Goal: Task Accomplishment & Management: Manage account settings

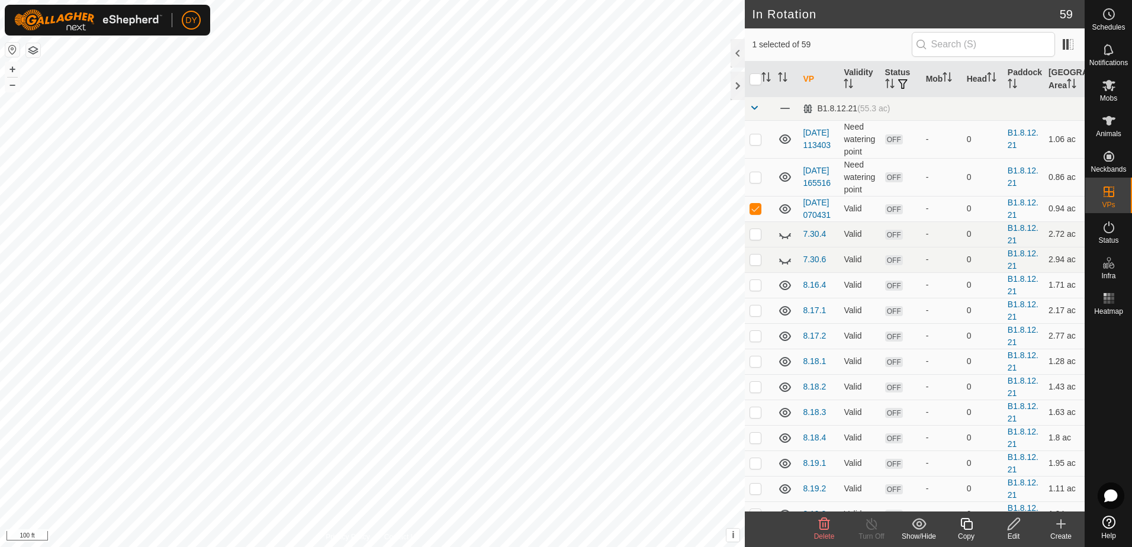
click at [825, 526] on icon at bounding box center [824, 524] width 11 height 12
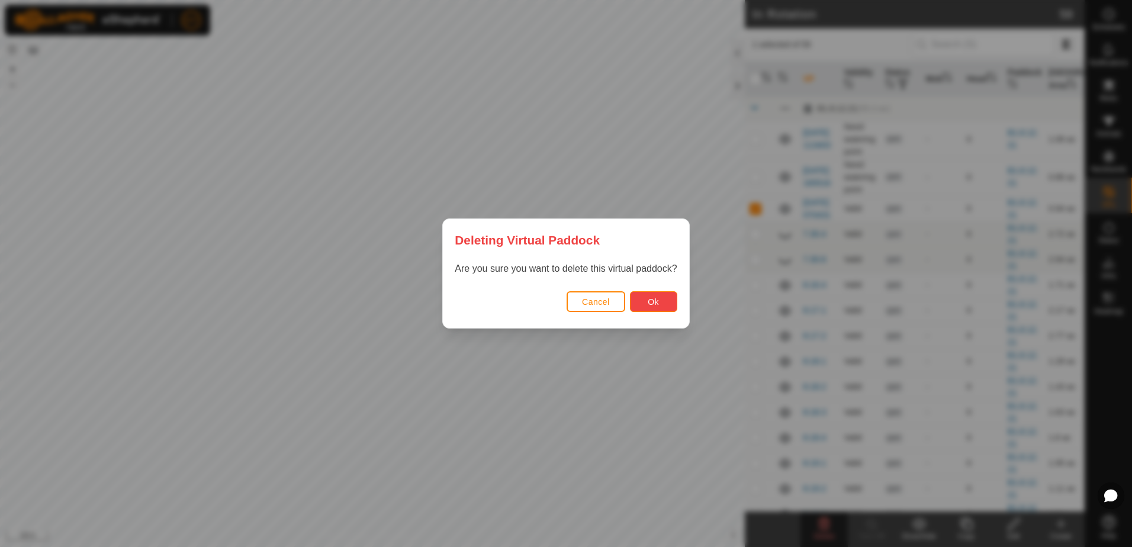
click at [636, 305] on button "Ok" at bounding box center [653, 301] width 47 height 21
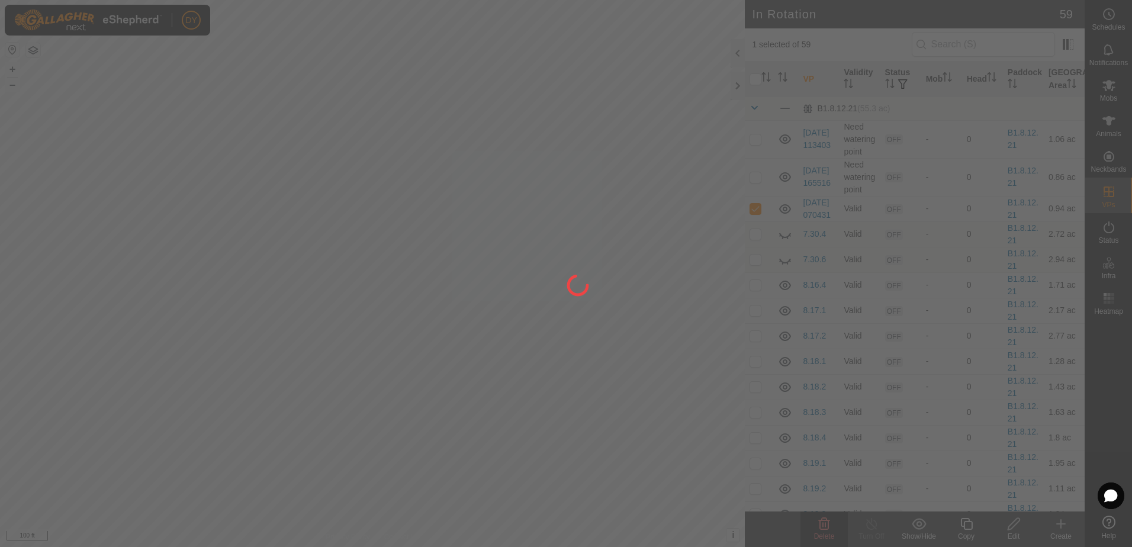
checkbox input "false"
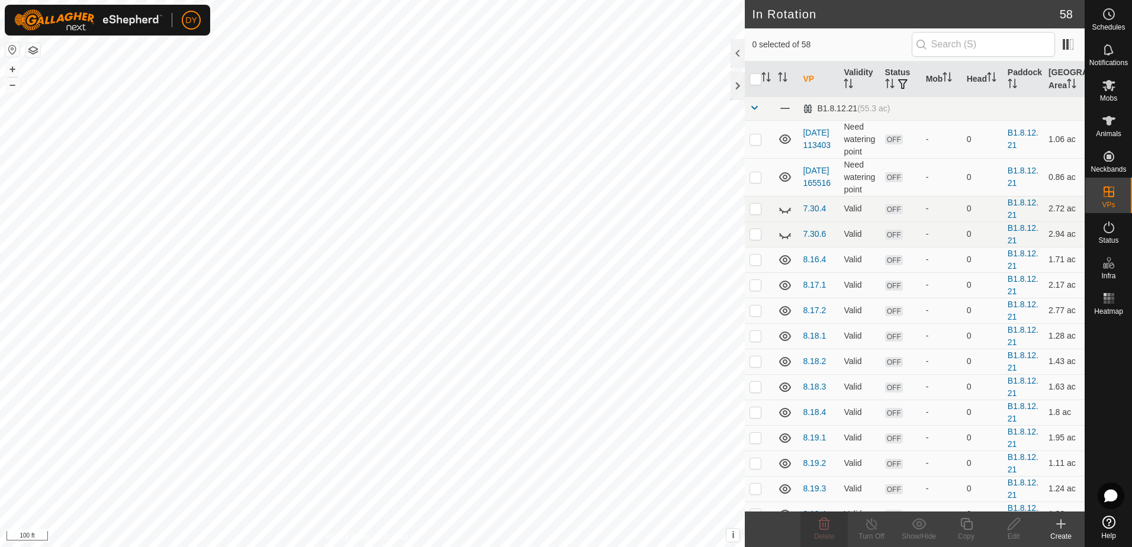
checkbox input "true"
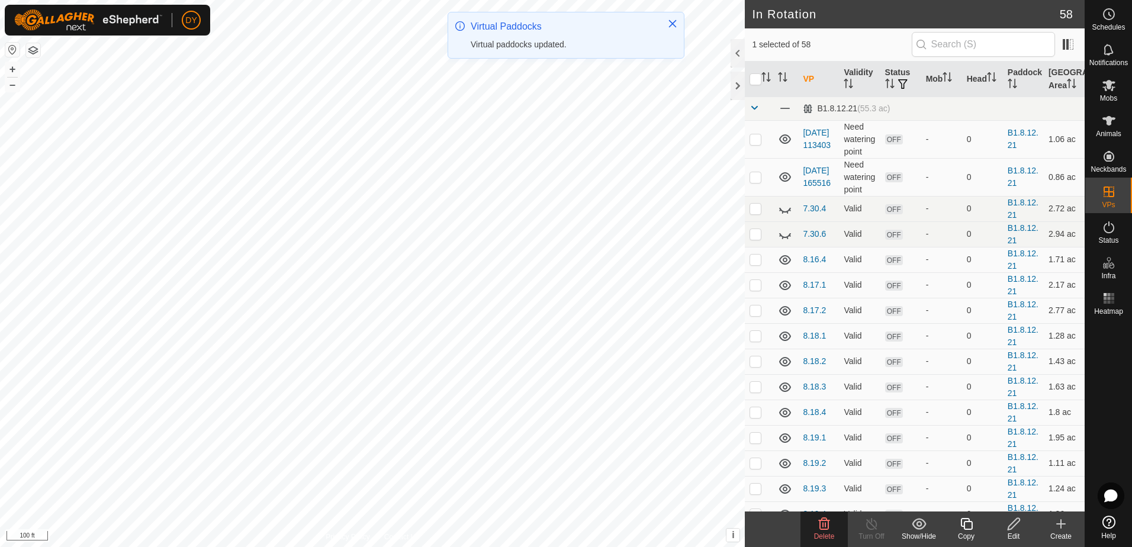
click at [967, 529] on icon at bounding box center [966, 524] width 12 height 12
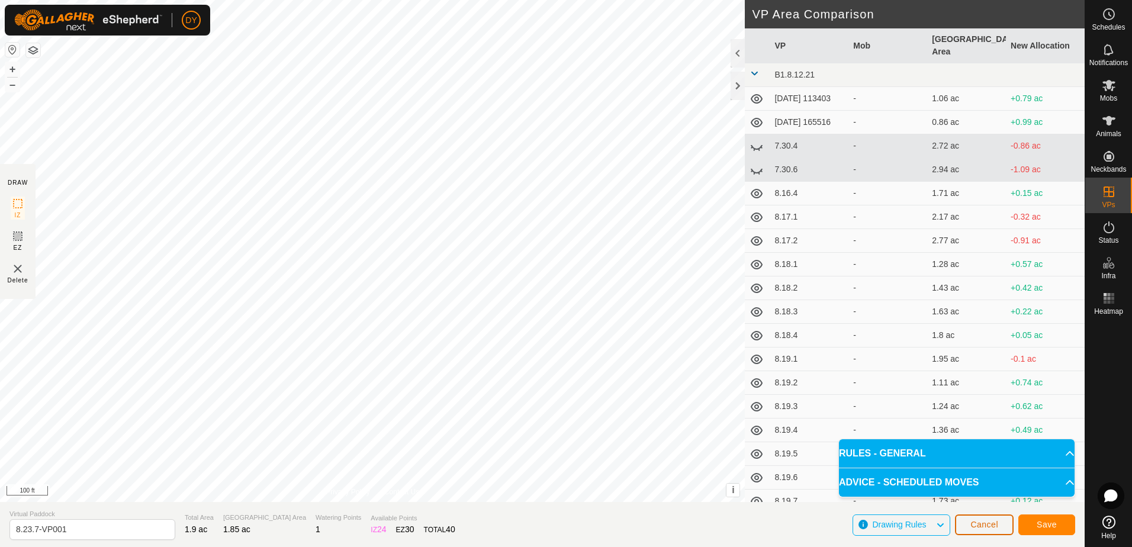
click at [996, 526] on span "Cancel" at bounding box center [984, 524] width 28 height 9
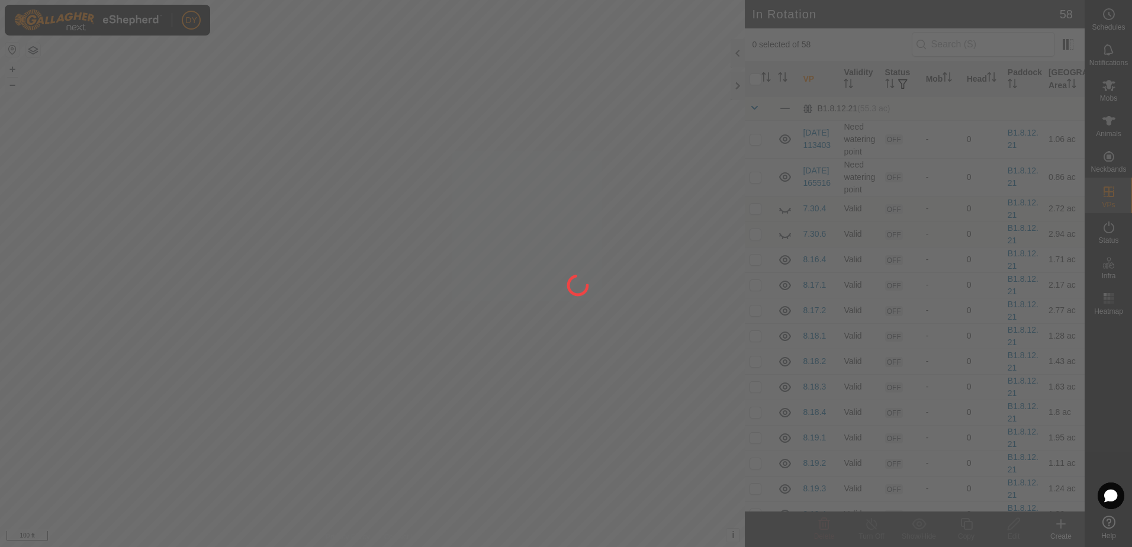
drag, startPoint x: 433, startPoint y: 403, endPoint x: 444, endPoint y: 368, distance: 36.5
click at [444, 368] on div at bounding box center [566, 273] width 1132 height 547
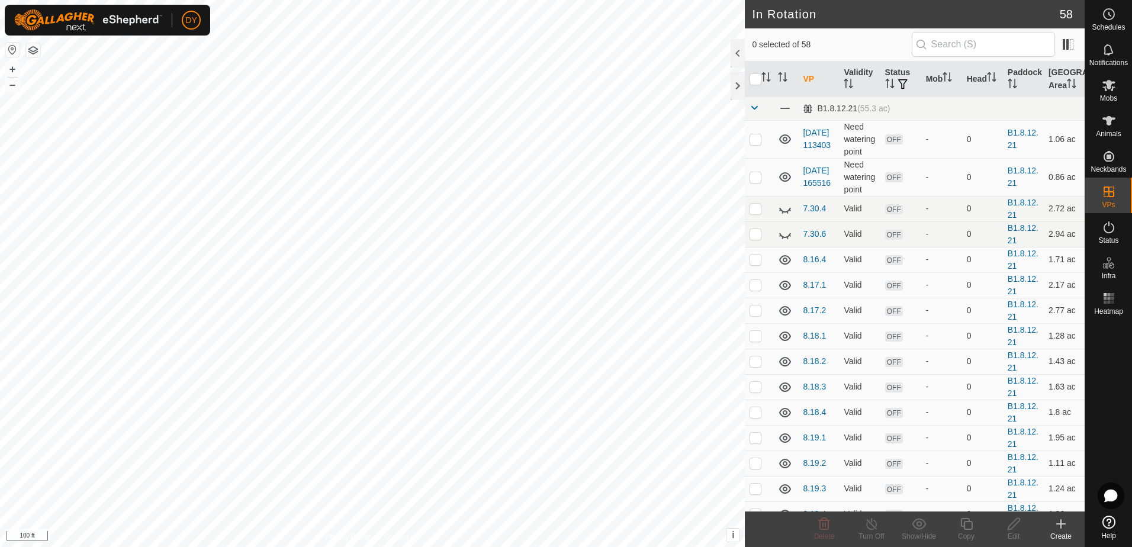
click at [1061, 526] on icon at bounding box center [1061, 524] width 0 height 8
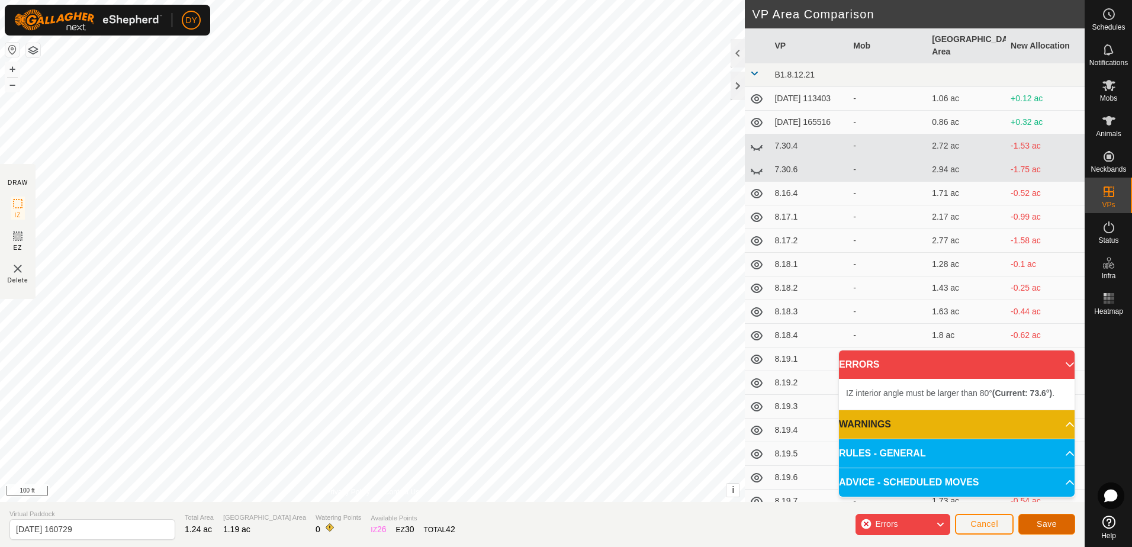
click at [1053, 526] on span "Save" at bounding box center [1047, 523] width 20 height 9
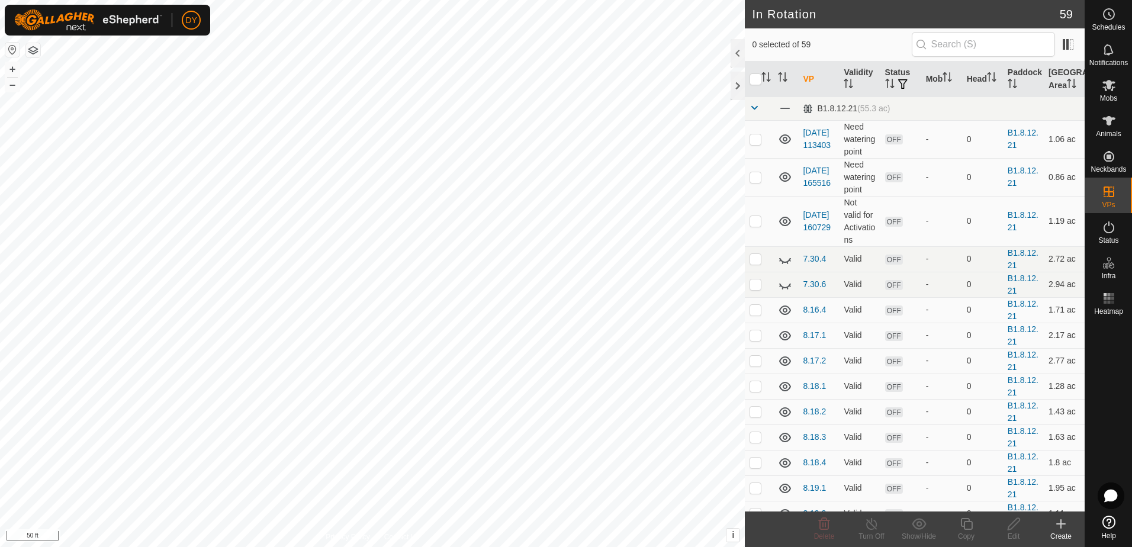
checkbox input "true"
click at [967, 527] on icon at bounding box center [966, 524] width 15 height 14
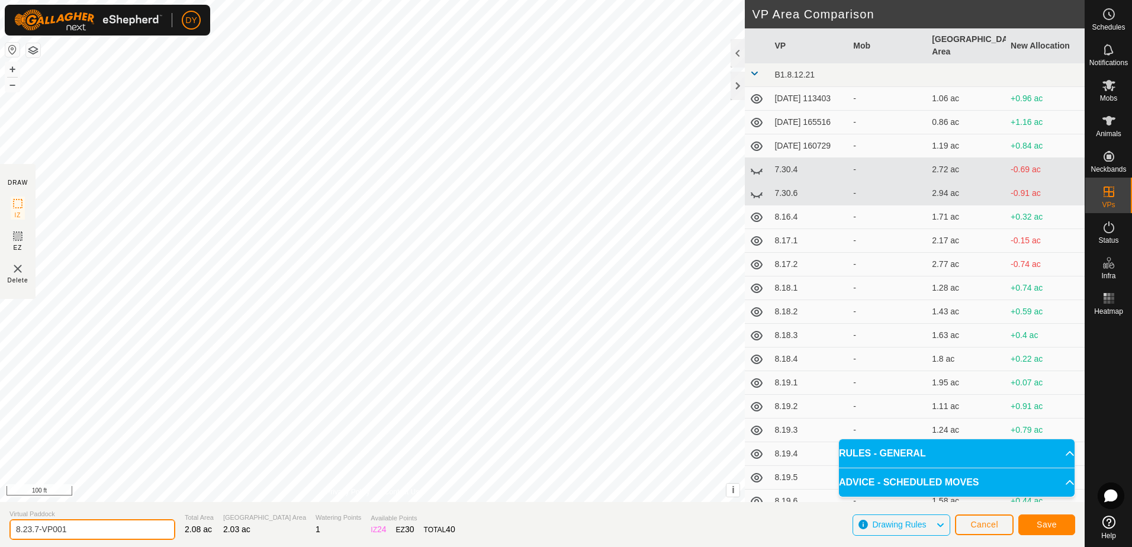
drag, startPoint x: 88, startPoint y: 526, endPoint x: 28, endPoint y: 529, distance: 59.9
click at [28, 529] on input "8.23.7-VP001" at bounding box center [92, 529] width 166 height 21
type input "8.24.1"
click at [1044, 524] on span "Save" at bounding box center [1047, 524] width 20 height 9
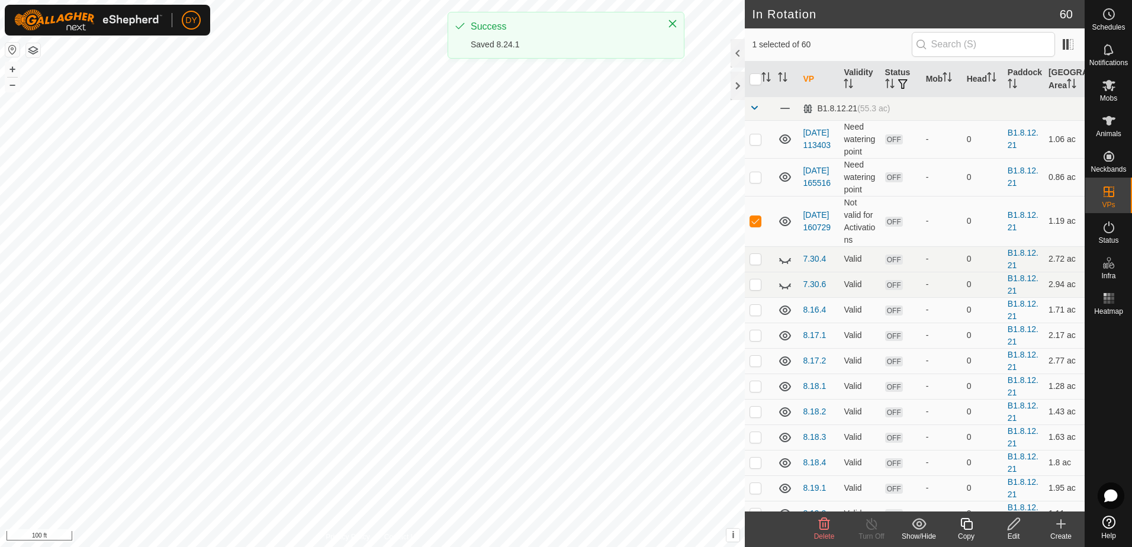
checkbox input "false"
checkbox input "true"
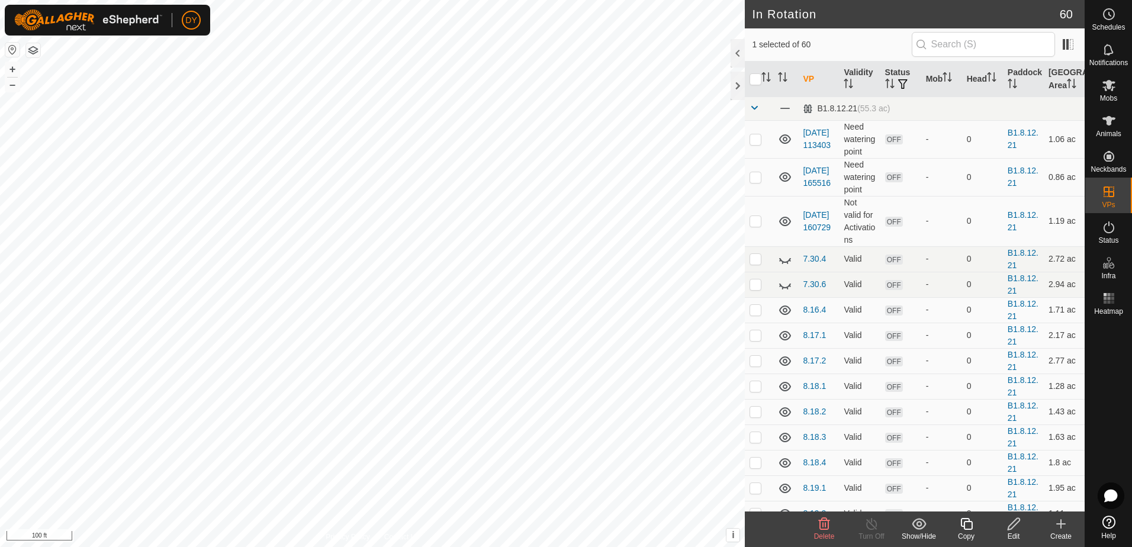
click at [967, 522] on icon at bounding box center [966, 524] width 12 height 12
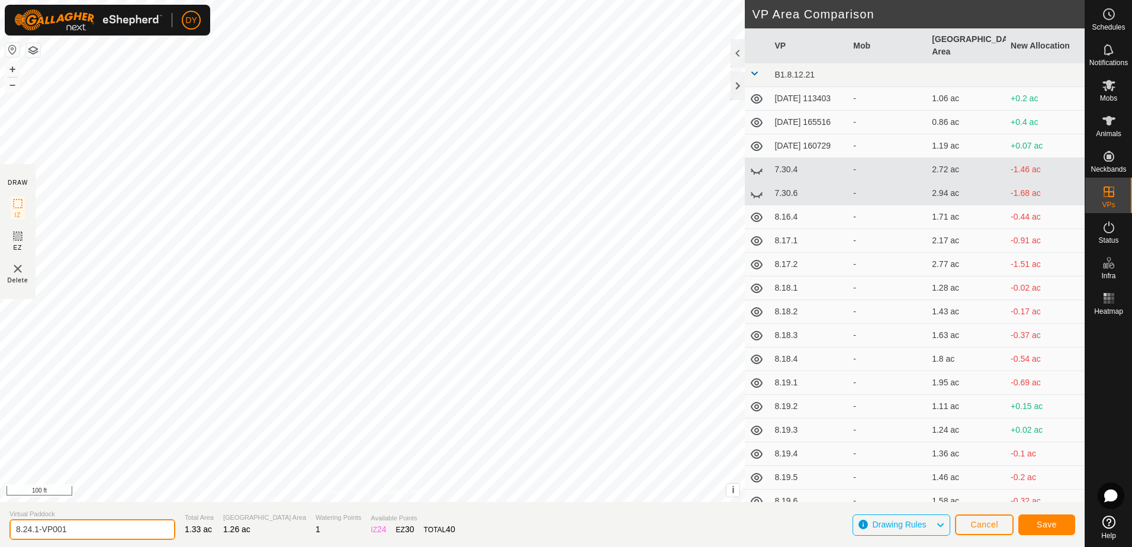
drag, startPoint x: 76, startPoint y: 525, endPoint x: 36, endPoint y: 524, distance: 40.9
click at [36, 524] on input "8.24.1-VP001" at bounding box center [92, 529] width 166 height 21
type input "8.24.2"
click at [1039, 528] on span "Save" at bounding box center [1047, 524] width 20 height 9
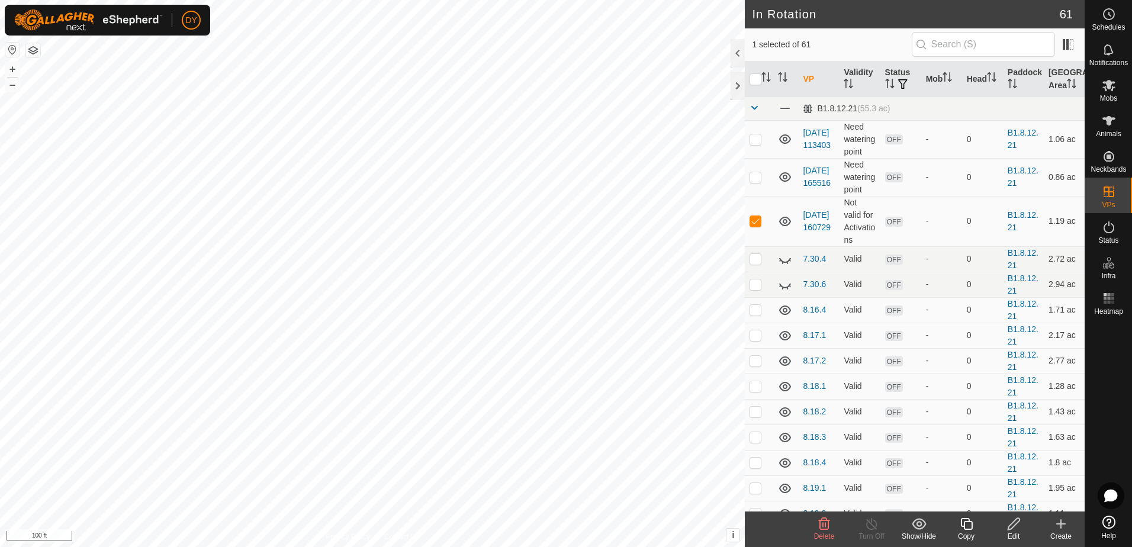
checkbox input "false"
checkbox input "true"
click at [969, 527] on icon at bounding box center [966, 524] width 15 height 14
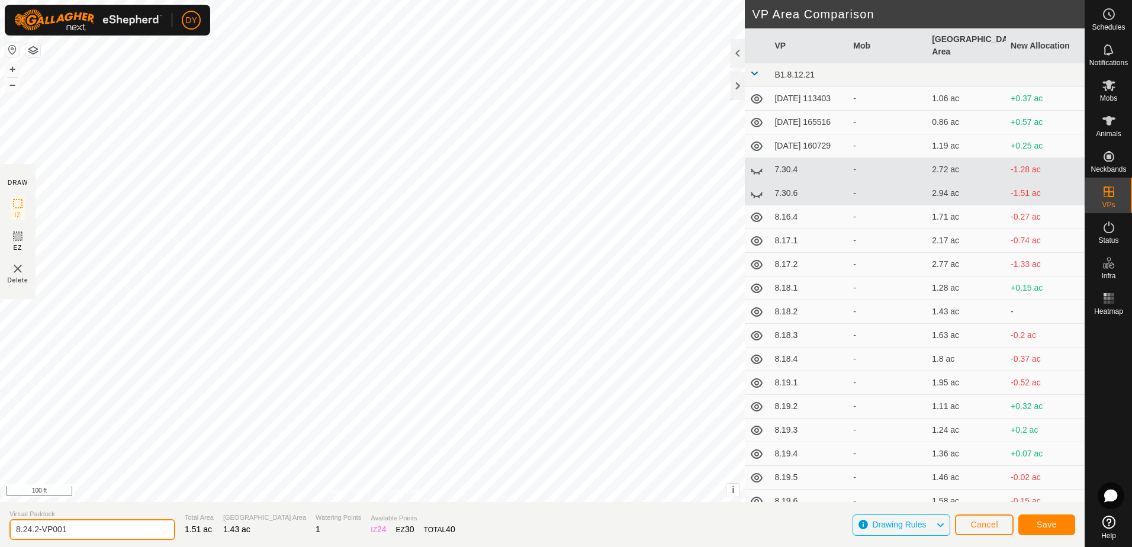
drag, startPoint x: 70, startPoint y: 526, endPoint x: 37, endPoint y: 527, distance: 33.2
click at [36, 526] on input "8.24.2-VP001" at bounding box center [92, 529] width 166 height 21
type input "8.24.3"
click at [1038, 523] on span "Save" at bounding box center [1047, 524] width 20 height 9
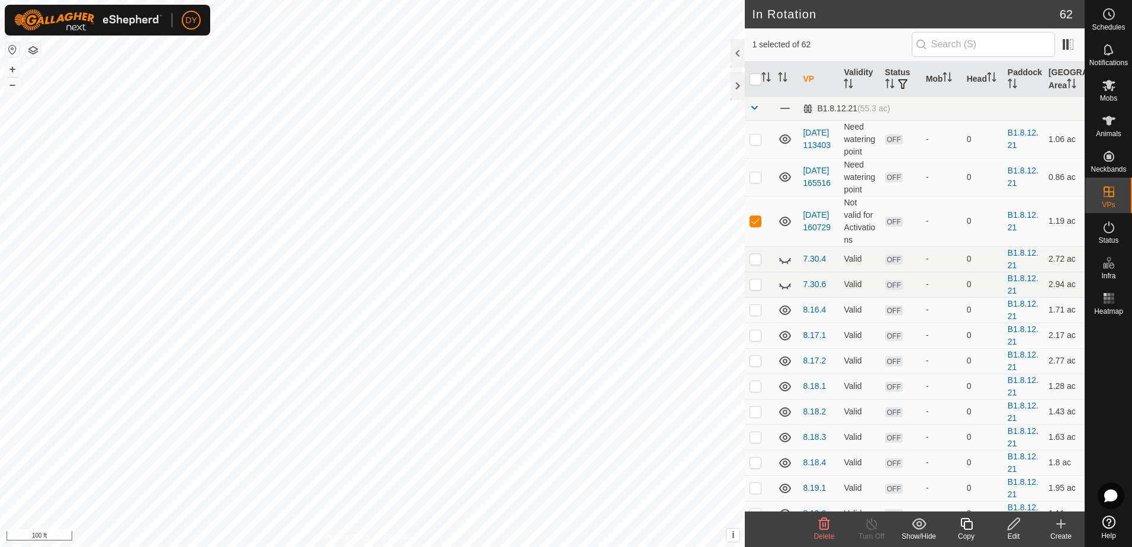
checkbox input "false"
checkbox input "true"
click at [966, 522] on icon at bounding box center [966, 524] width 12 height 12
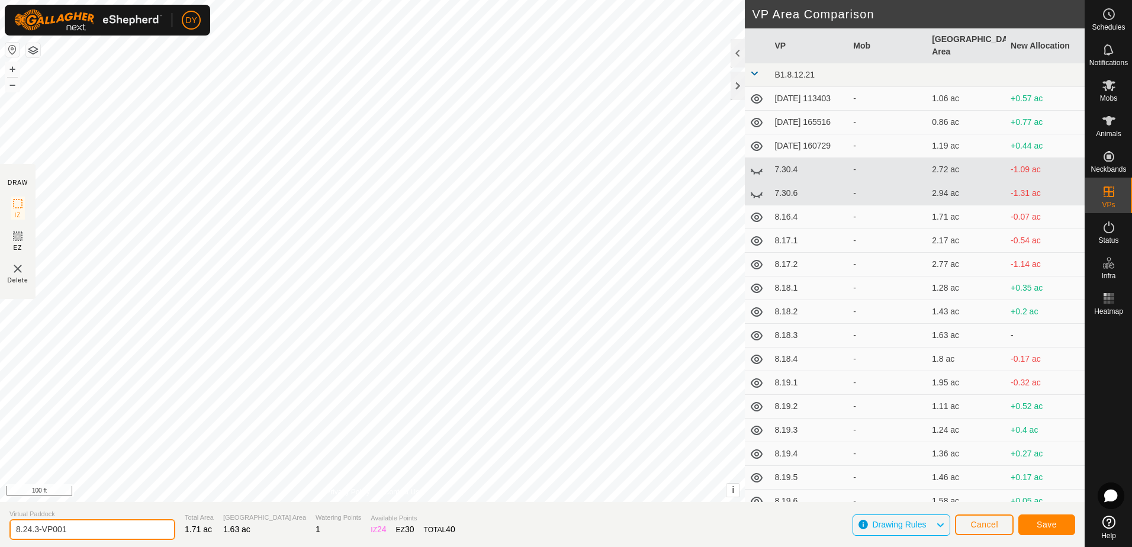
drag, startPoint x: 76, startPoint y: 532, endPoint x: 36, endPoint y: 532, distance: 40.3
click at [36, 532] on input "8.24.3-VP001" at bounding box center [92, 529] width 166 height 21
type input "8.24.4"
click at [1065, 523] on button "Save" at bounding box center [1046, 524] width 57 height 21
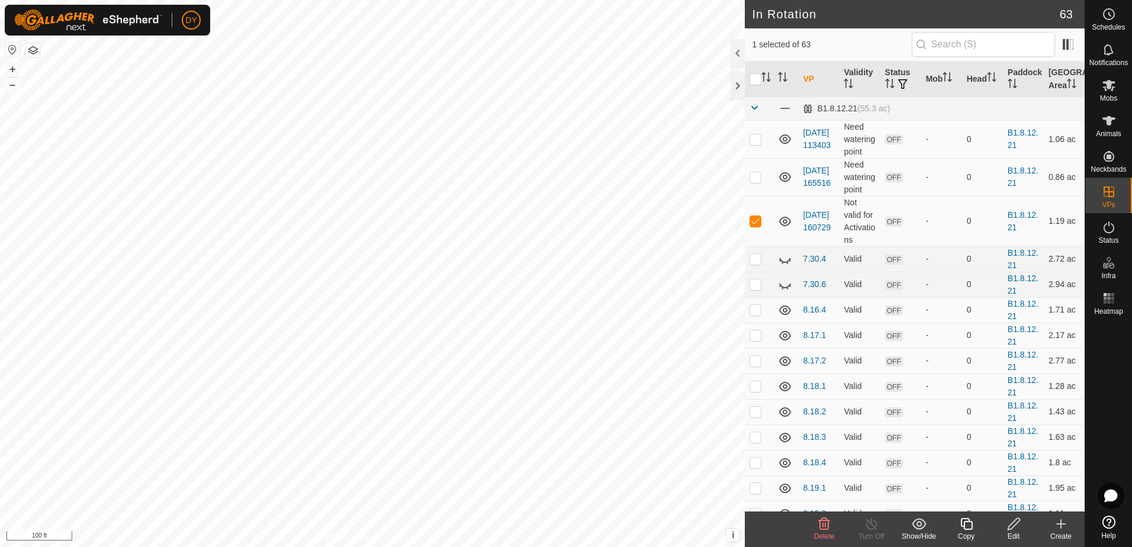
checkbox input "false"
checkbox input "true"
click at [964, 527] on icon at bounding box center [966, 524] width 12 height 12
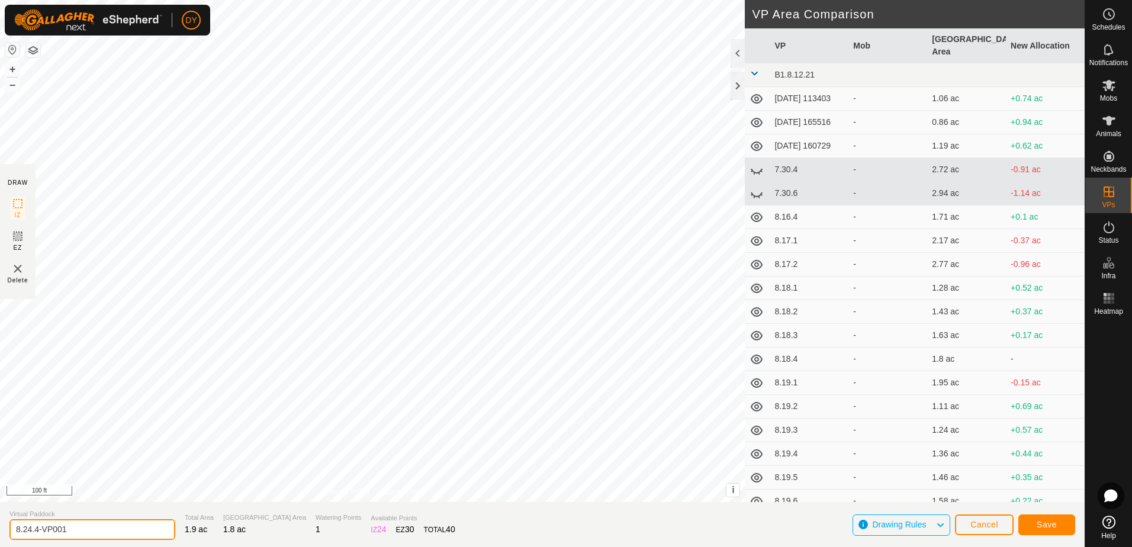
drag, startPoint x: 82, startPoint y: 528, endPoint x: 34, endPoint y: 535, distance: 48.5
click at [34, 535] on input "8.24.4-VP001" at bounding box center [92, 529] width 166 height 21
type input "8.24.5"
click at [1032, 520] on button "Save" at bounding box center [1046, 524] width 57 height 21
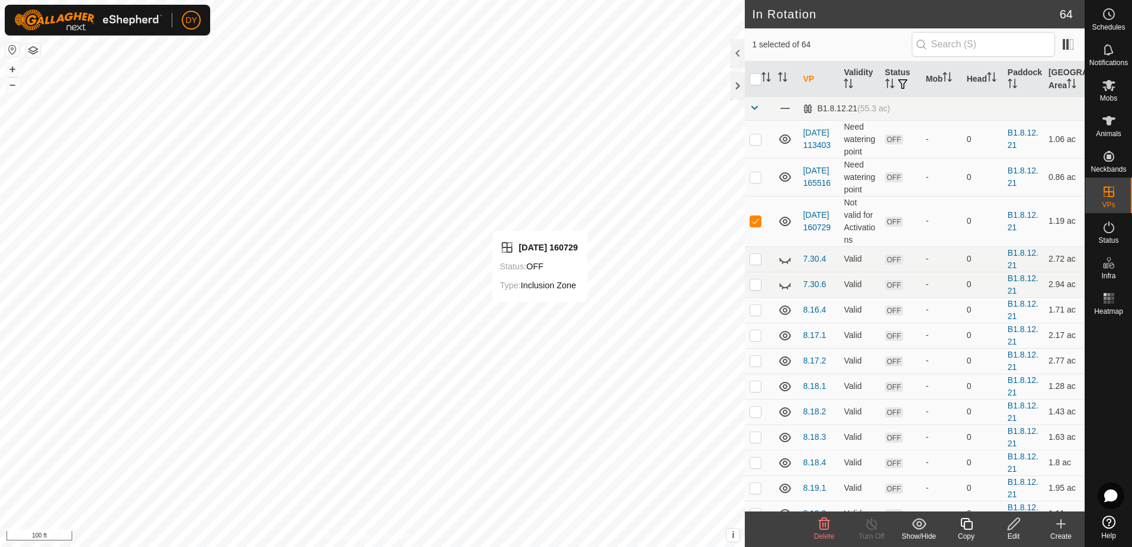
checkbox input "false"
checkbox input "true"
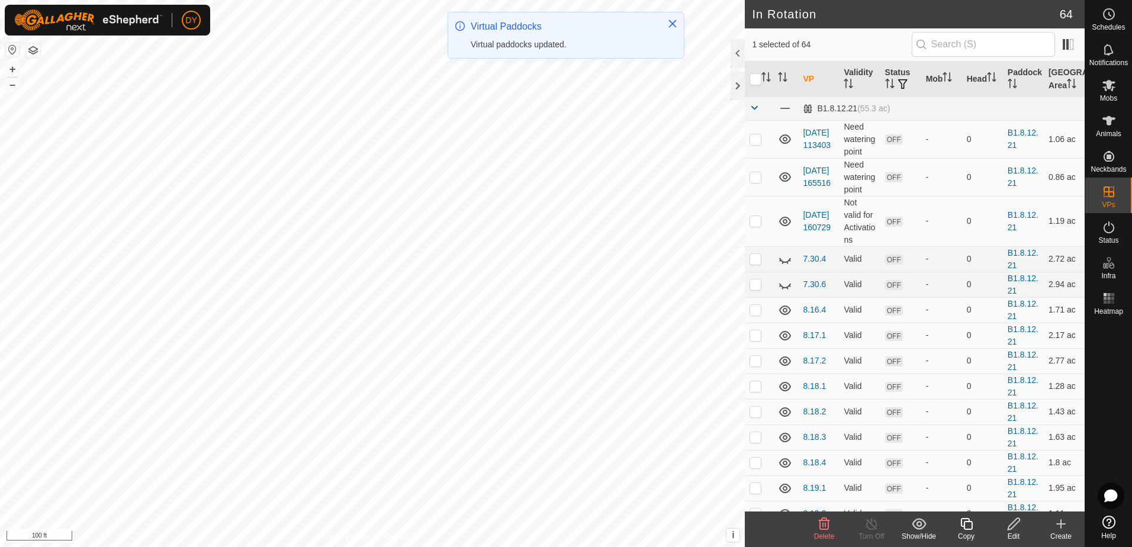
click at [964, 524] on icon at bounding box center [966, 524] width 15 height 14
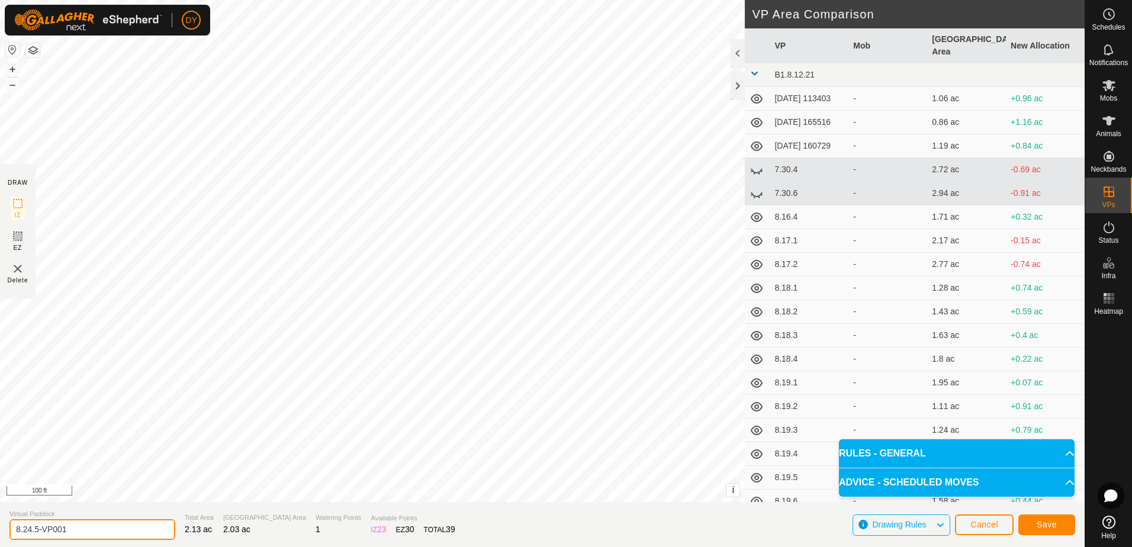
drag, startPoint x: 88, startPoint y: 527, endPoint x: 36, endPoint y: 533, distance: 52.4
click at [36, 533] on input "8.24.5-VP001" at bounding box center [92, 529] width 166 height 21
type input "8.24.6"
click at [1064, 530] on button "Save" at bounding box center [1046, 524] width 57 height 21
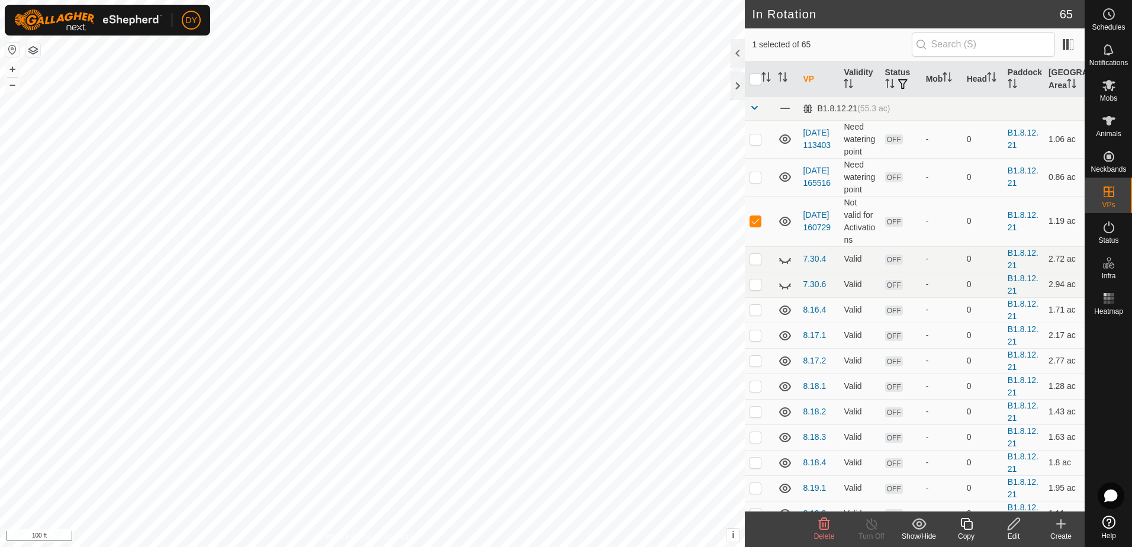
checkbox input "false"
checkbox input "true"
click at [966, 526] on icon at bounding box center [966, 524] width 15 height 14
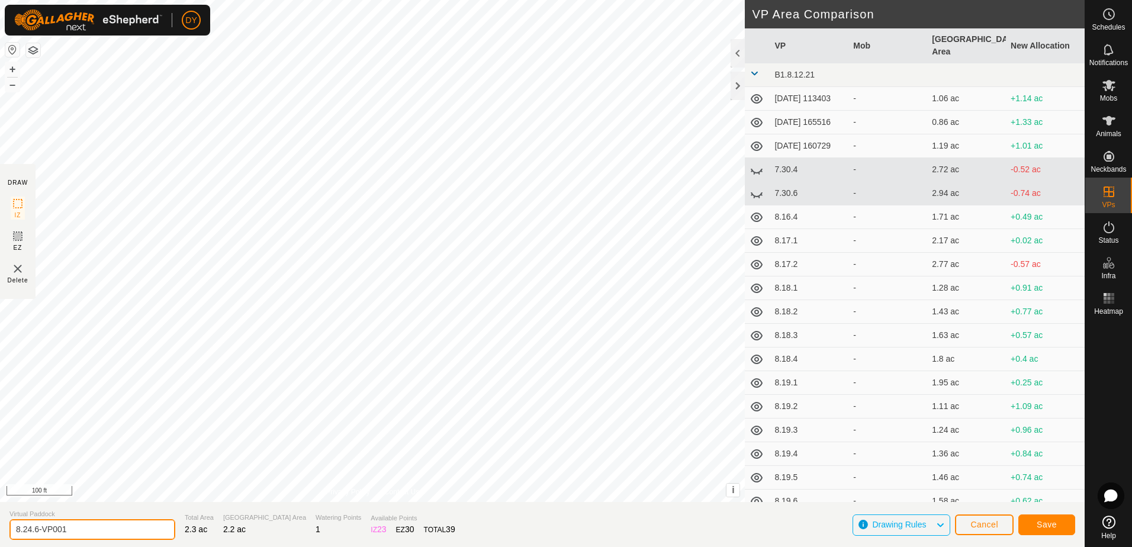
drag, startPoint x: 46, startPoint y: 529, endPoint x: 35, endPoint y: 527, distance: 11.5
click at [35, 527] on input "8.24.6-VP001" at bounding box center [92, 529] width 166 height 21
type input "8.24.7"
click at [1035, 523] on button "Save" at bounding box center [1046, 524] width 57 height 21
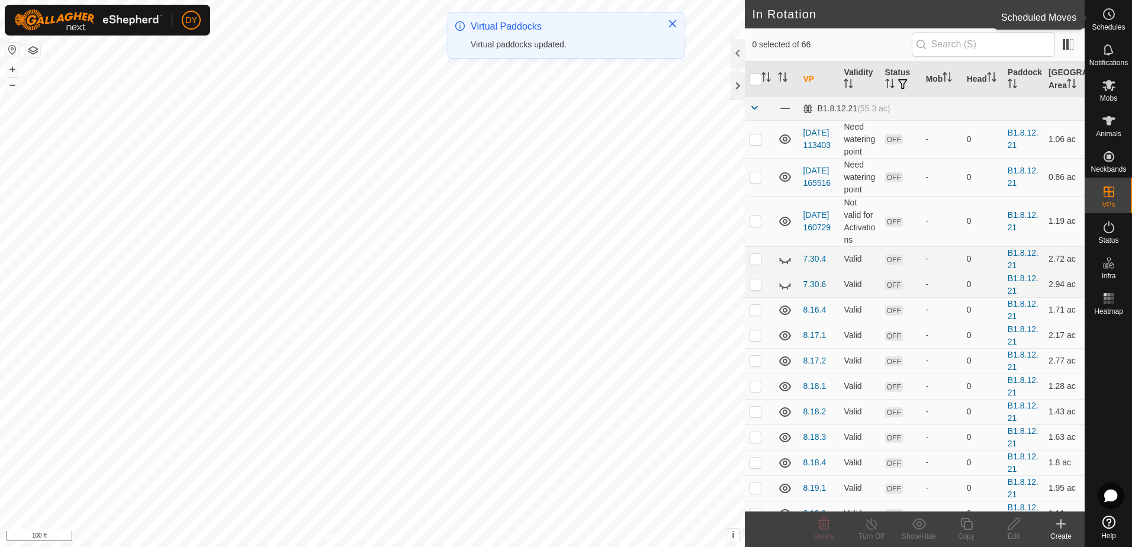
click at [1105, 19] on circle at bounding box center [1108, 14] width 11 height 11
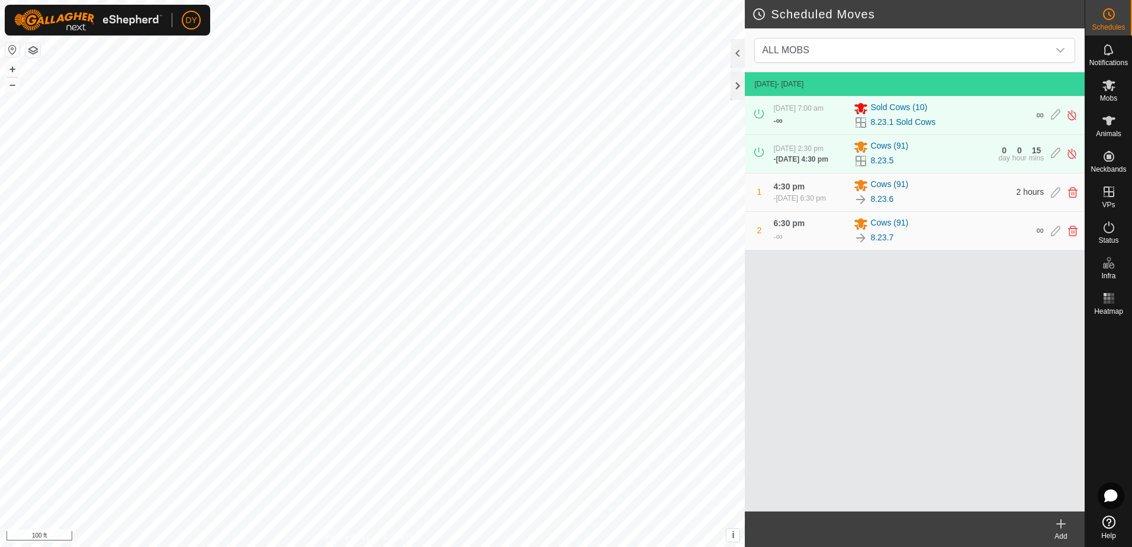
click at [1061, 527] on icon at bounding box center [1061, 524] width 14 height 14
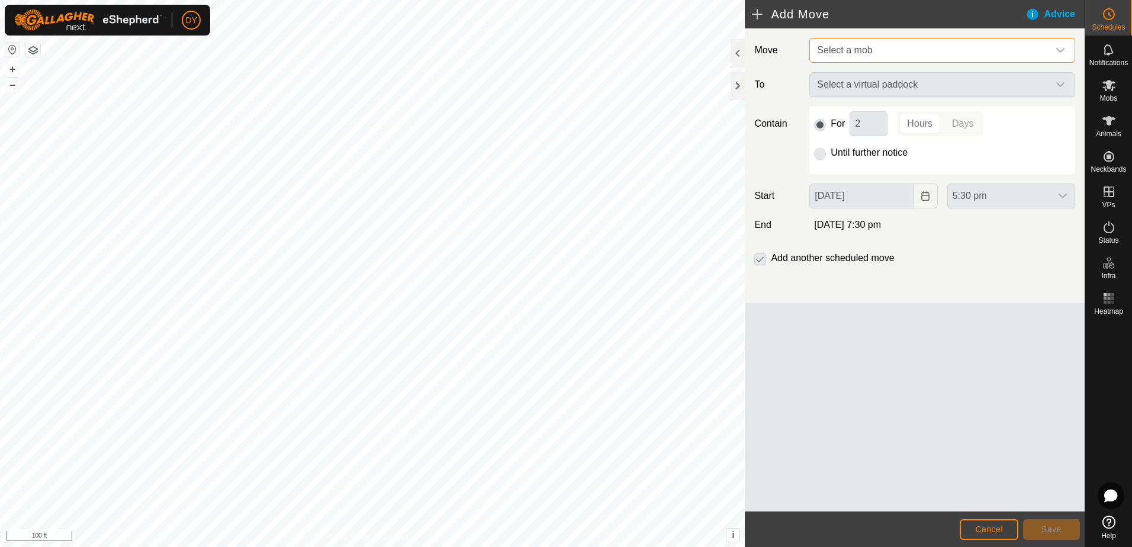
click at [868, 47] on span "Select a mob" at bounding box center [844, 50] width 55 height 10
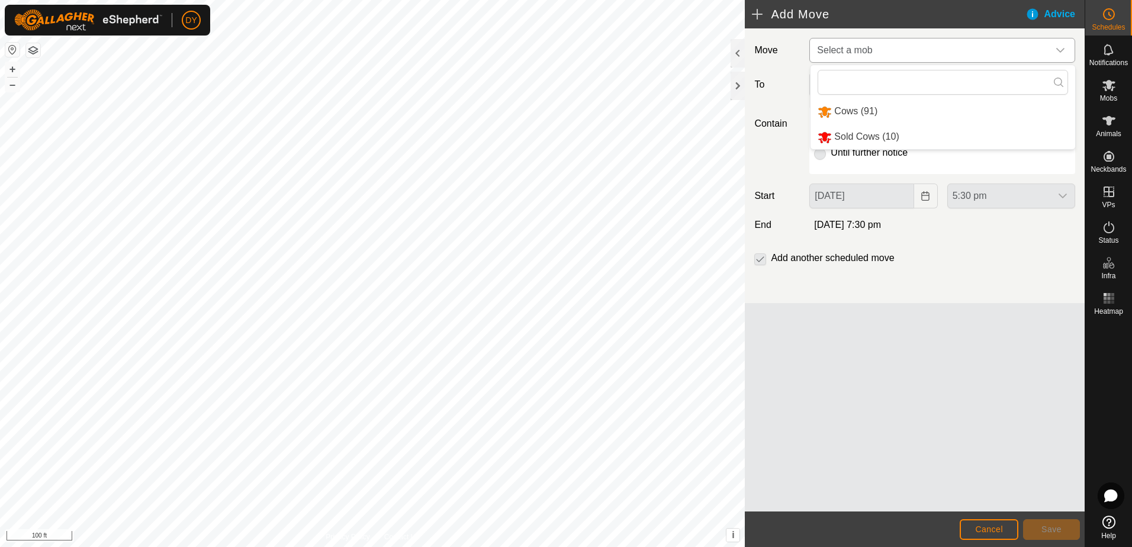
click at [861, 108] on li "Cows (91)" at bounding box center [942, 111] width 265 height 24
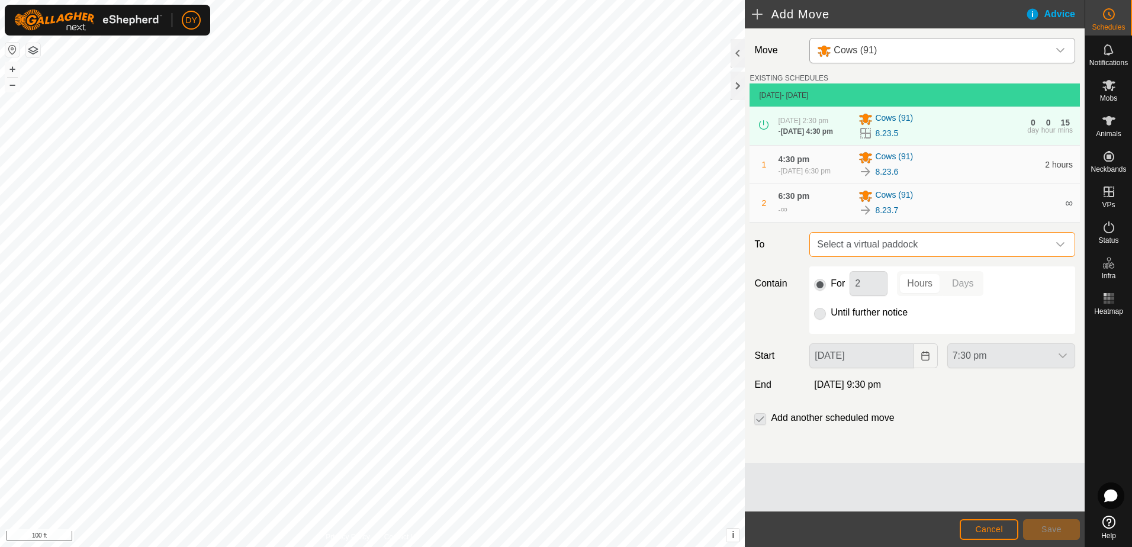
click at [871, 247] on span "Select a virtual paddock" at bounding box center [930, 245] width 236 height 24
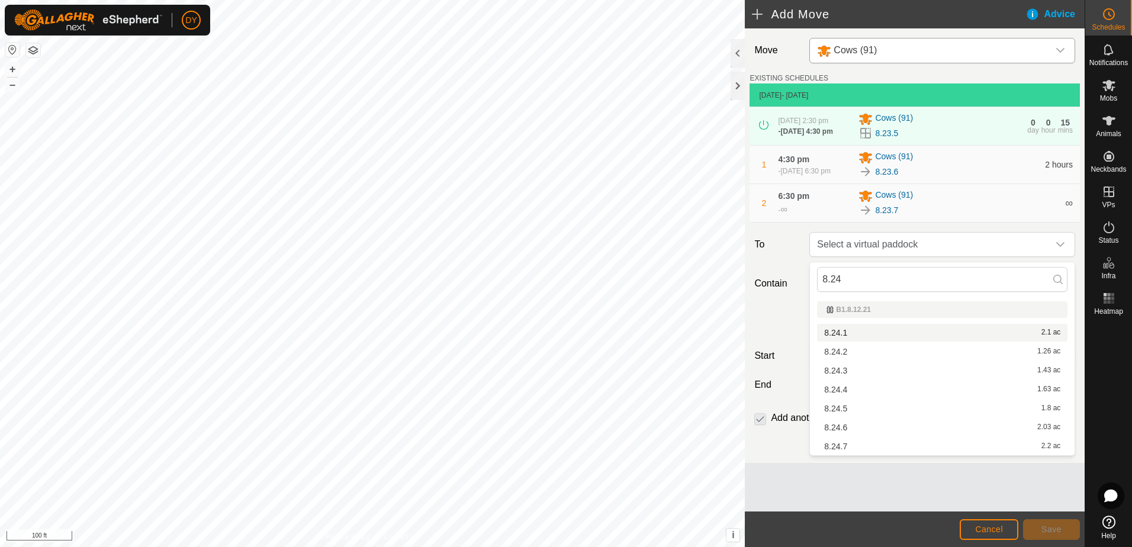
type input "8.24"
click at [836, 331] on li "8.24.1 2.1 ac" at bounding box center [942, 333] width 250 height 18
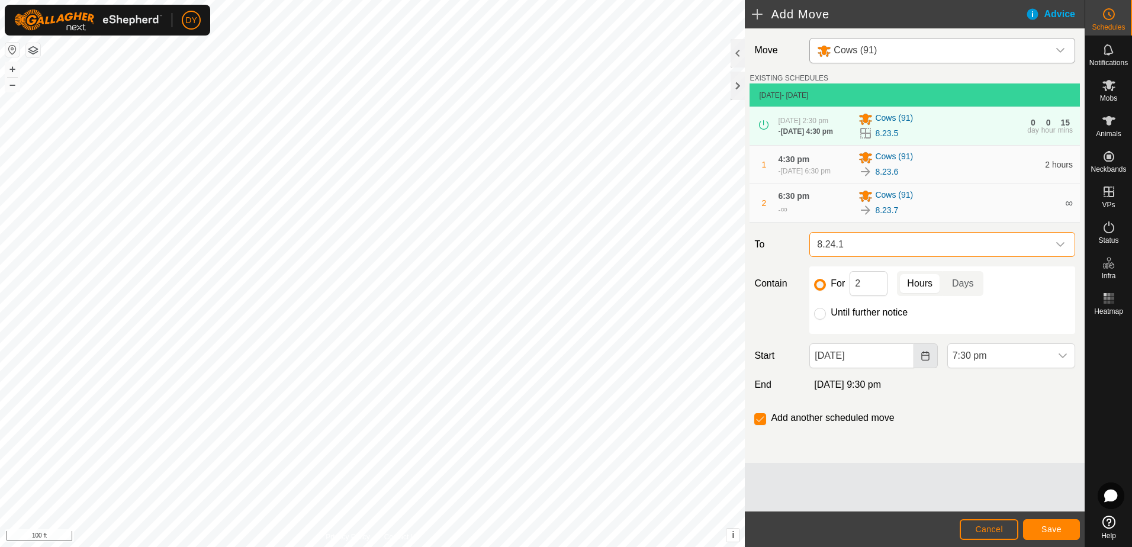
click at [924, 361] on icon "Choose Date" at bounding box center [925, 355] width 9 height 9
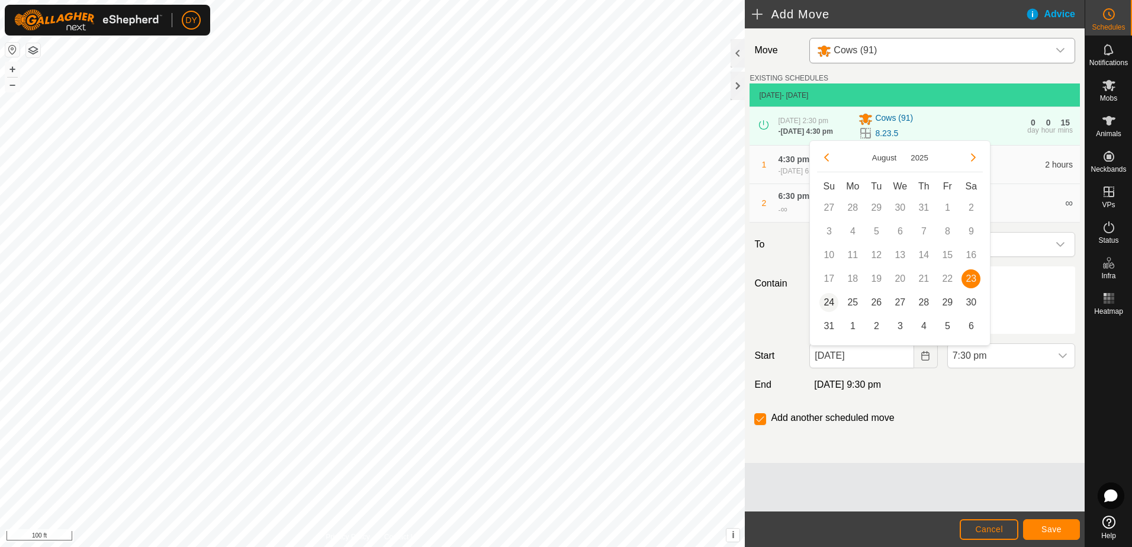
click at [830, 300] on span "24" at bounding box center [828, 302] width 19 height 19
type input "[DATE]"
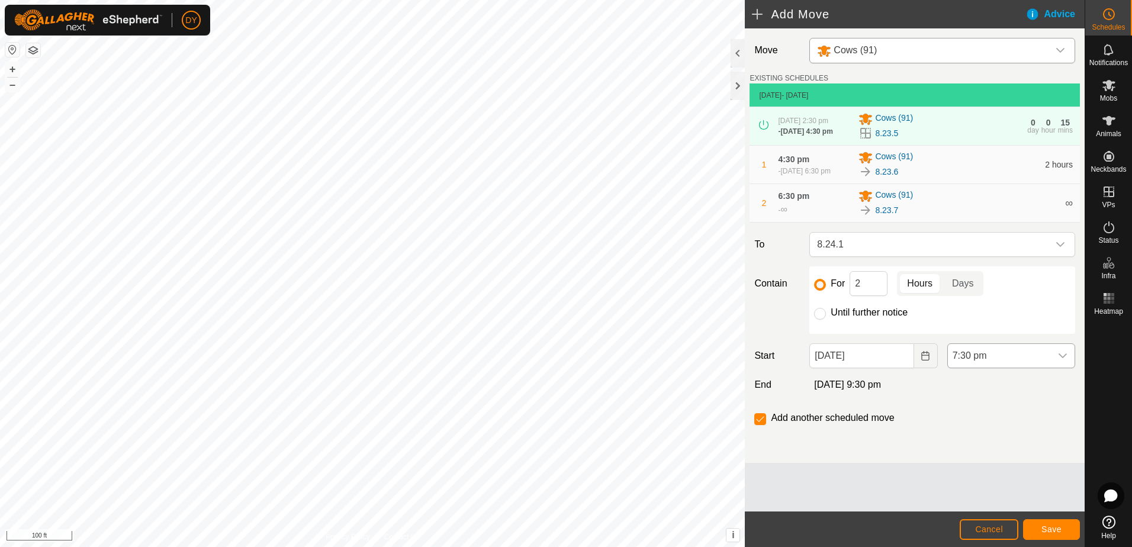
click at [1062, 357] on icon "dropdown trigger" at bounding box center [1062, 355] width 9 height 9
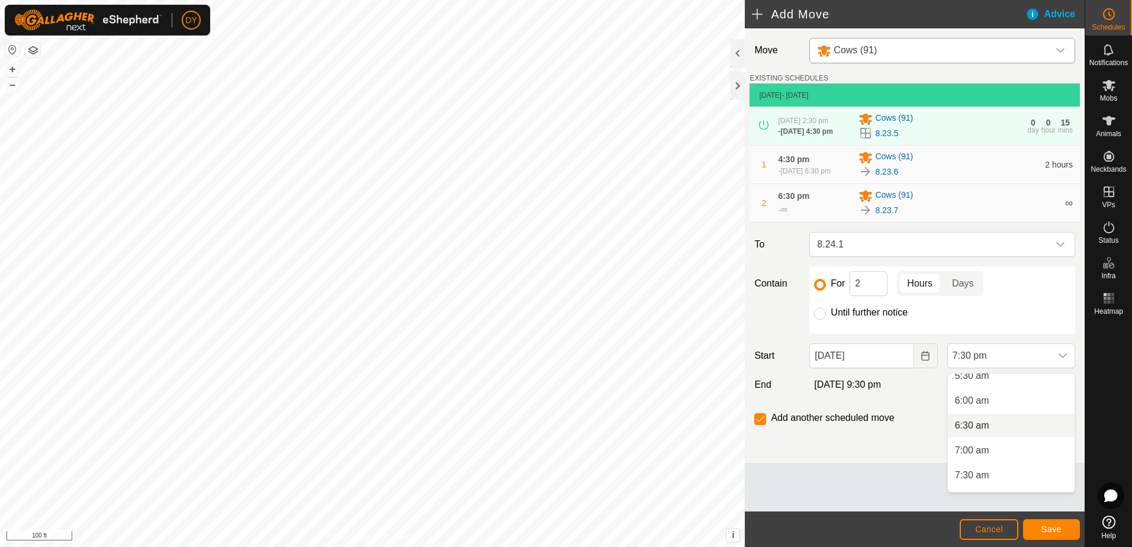
click at [988, 426] on li "6:30 am" at bounding box center [1011, 426] width 127 height 24
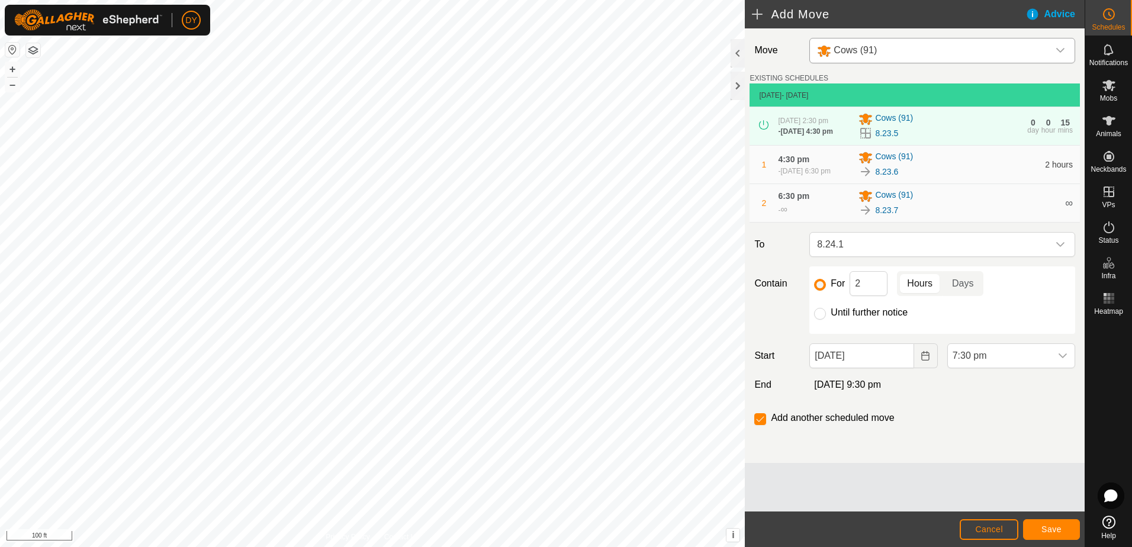
scroll to position [875, 0]
click at [1040, 532] on button "Save" at bounding box center [1051, 529] width 57 height 21
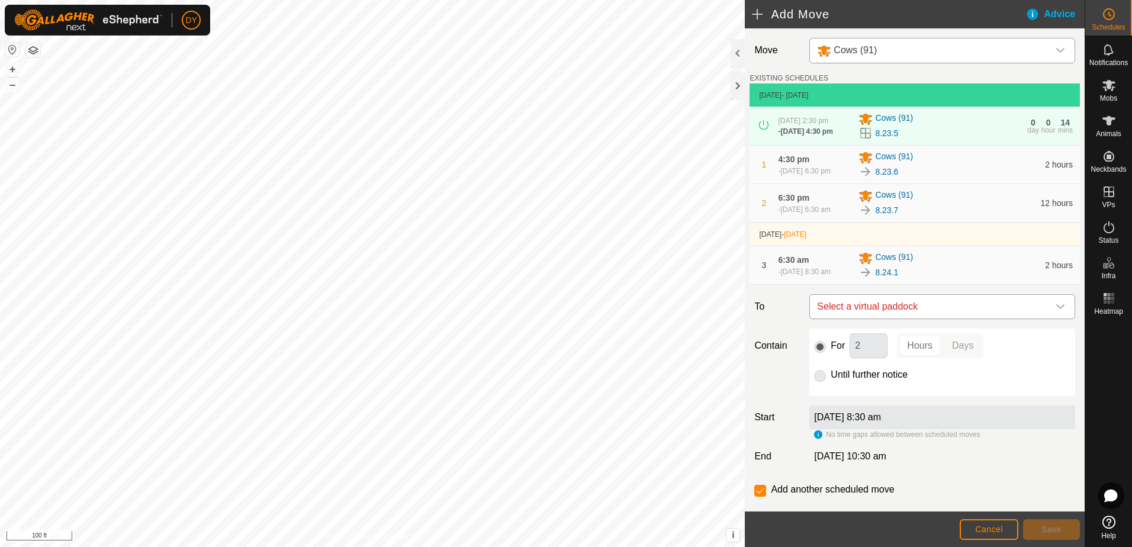
click at [851, 310] on span "Select a virtual paddock" at bounding box center [930, 307] width 236 height 24
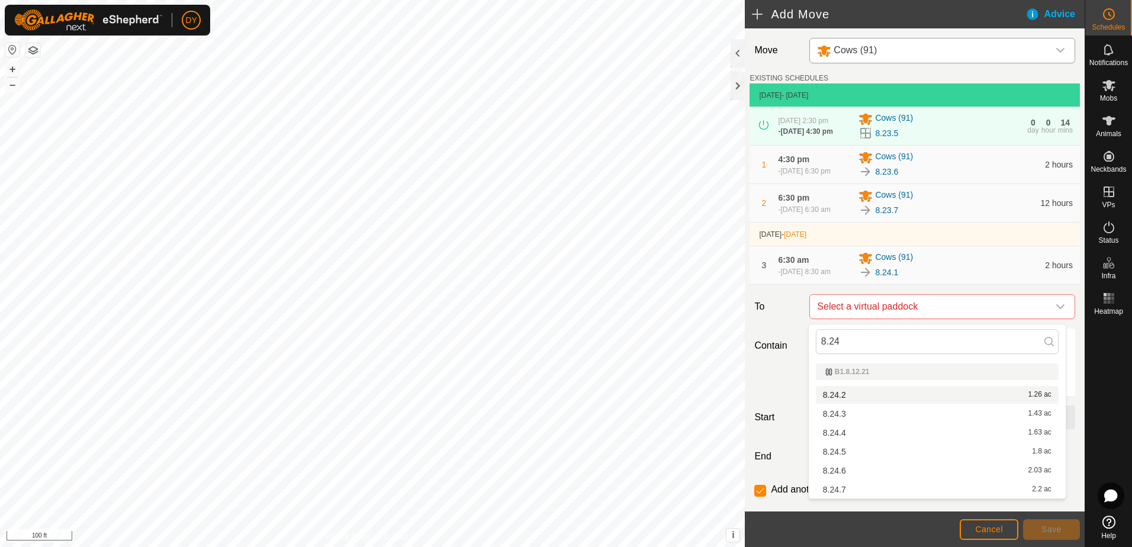
type input "8.24"
click at [843, 394] on li "8.24.2 1.26 ac" at bounding box center [937, 395] width 243 height 18
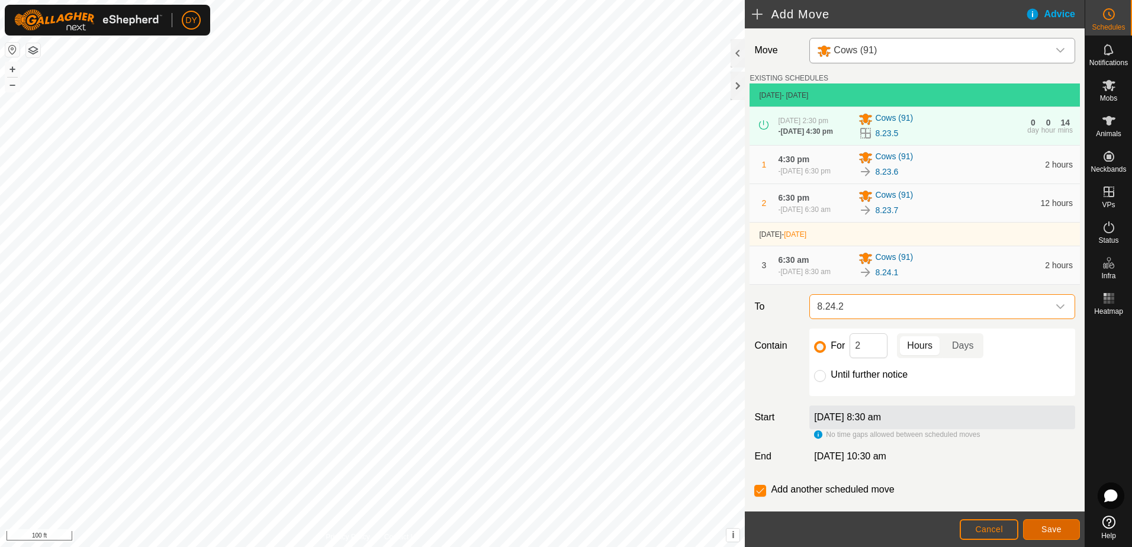
click at [1038, 529] on button "Save" at bounding box center [1051, 529] width 57 height 21
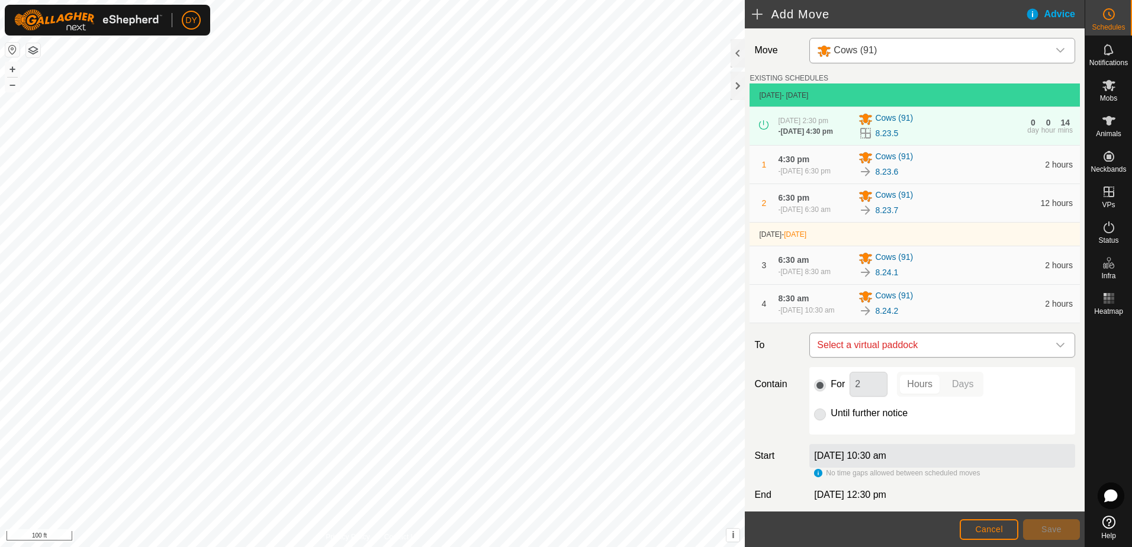
click at [877, 355] on span "Select a virtual paddock" at bounding box center [930, 345] width 236 height 24
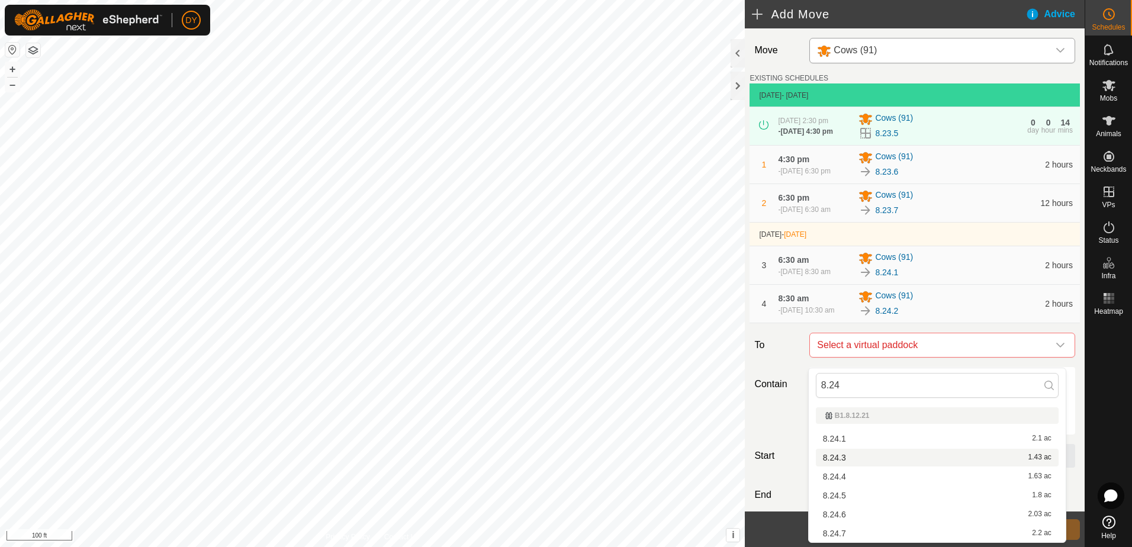
type input "8.24"
click at [842, 457] on li "8.24.3 1.43 ac" at bounding box center [937, 458] width 243 height 18
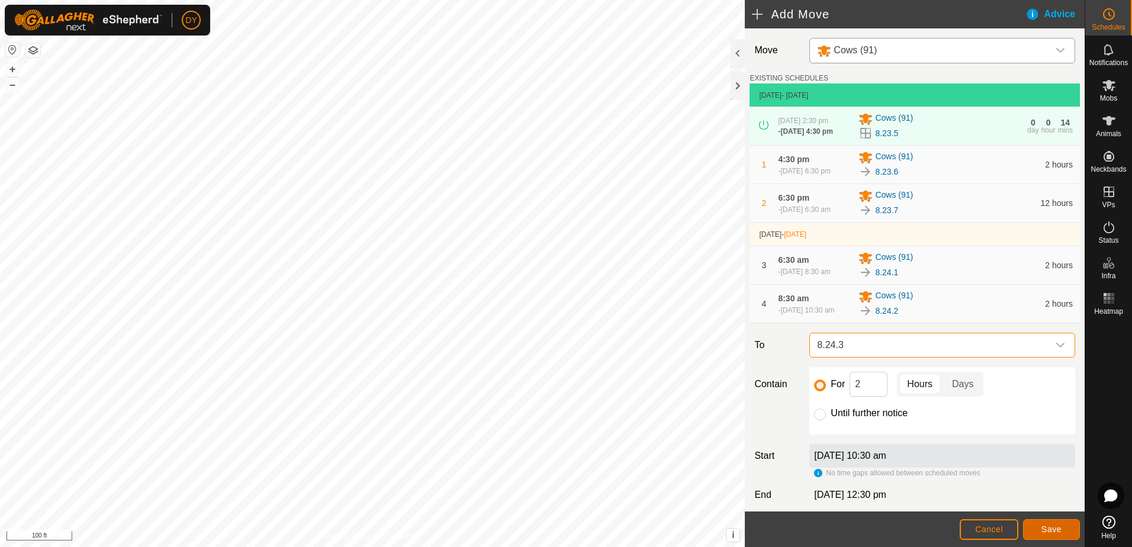
click at [1054, 529] on span "Save" at bounding box center [1051, 528] width 20 height 9
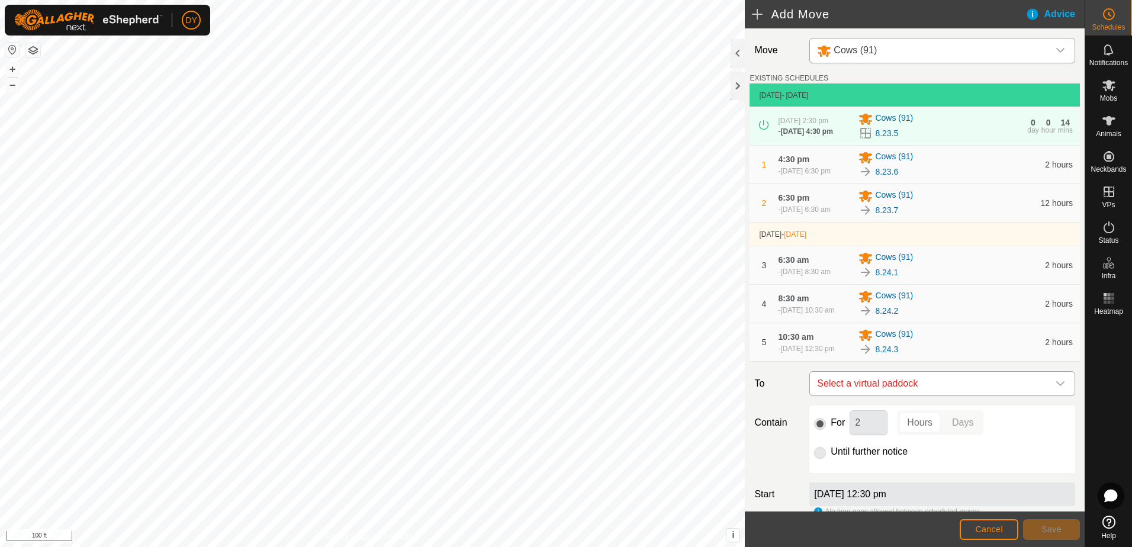
click at [883, 395] on span "Select a virtual paddock" at bounding box center [930, 384] width 236 height 24
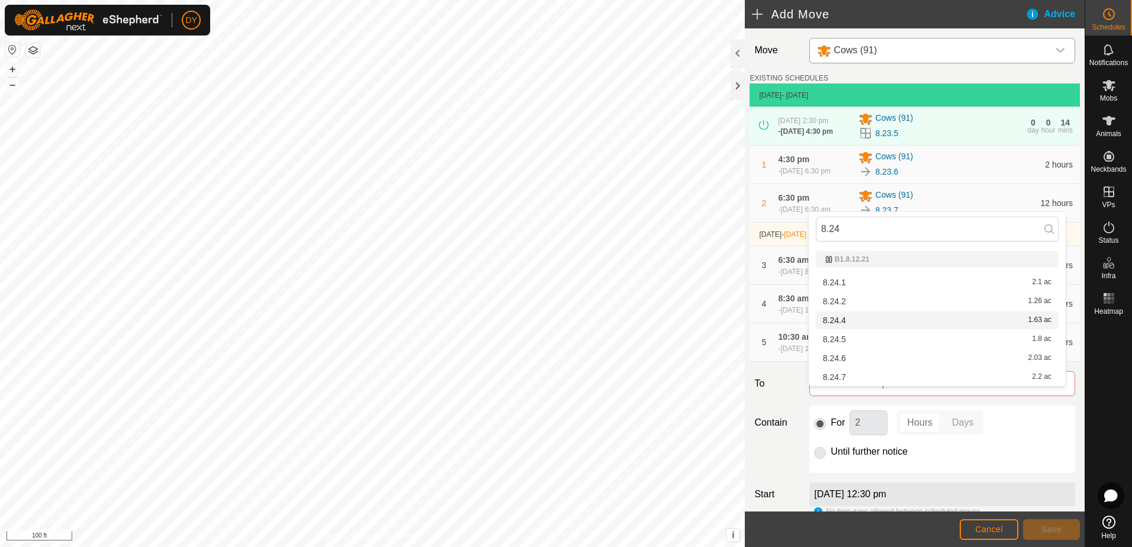
type input "8.24"
click at [852, 319] on li "8.24.4 1.63 ac" at bounding box center [937, 320] width 243 height 18
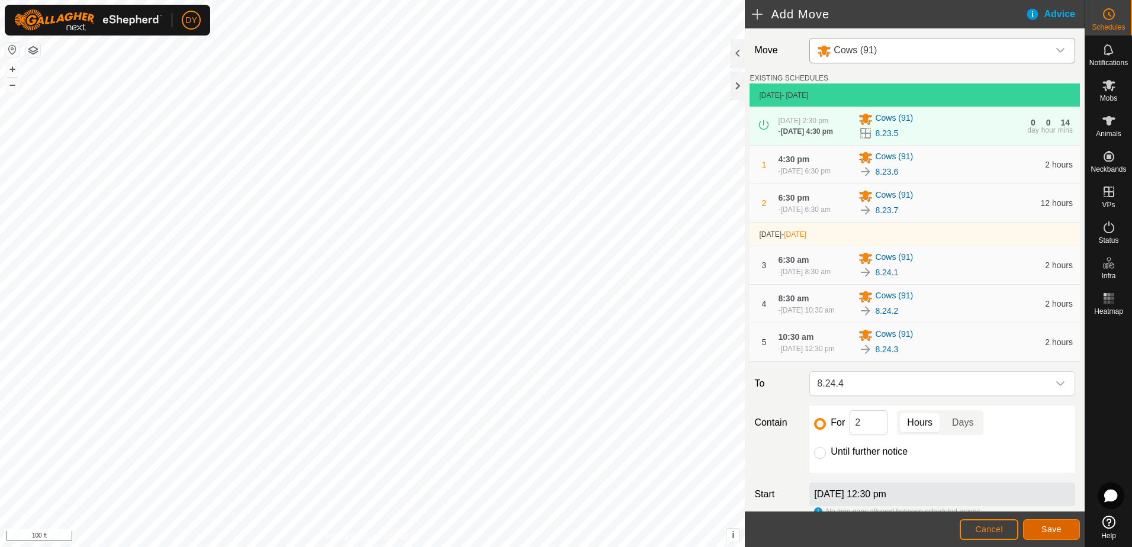
click at [1035, 529] on button "Save" at bounding box center [1051, 529] width 57 height 21
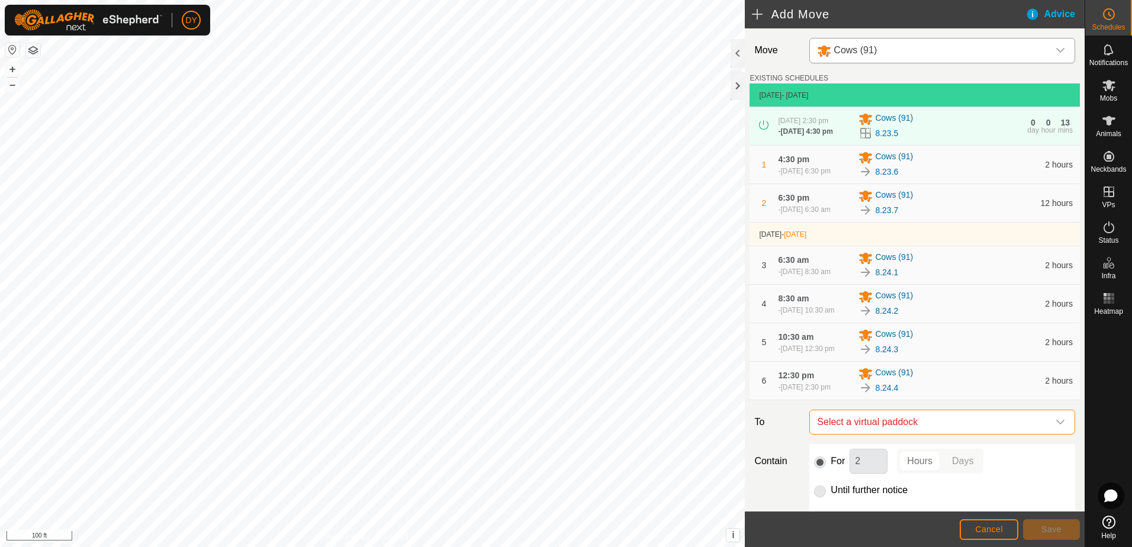
click at [923, 434] on span "Select a virtual paddock" at bounding box center [930, 422] width 236 height 24
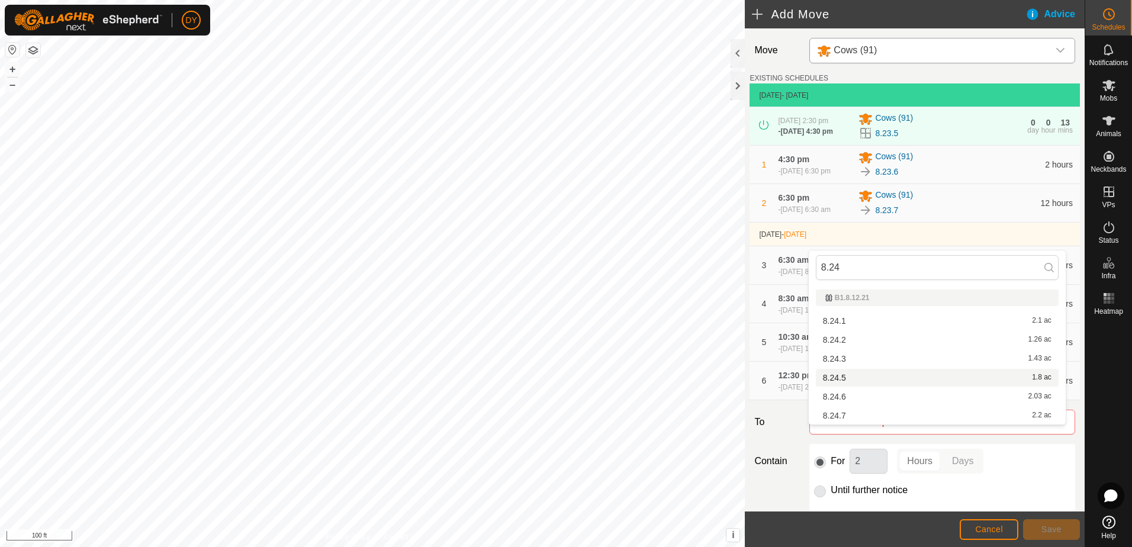
type input "8.24"
click at [839, 375] on li "8.24.5 1.8 ac" at bounding box center [937, 378] width 243 height 18
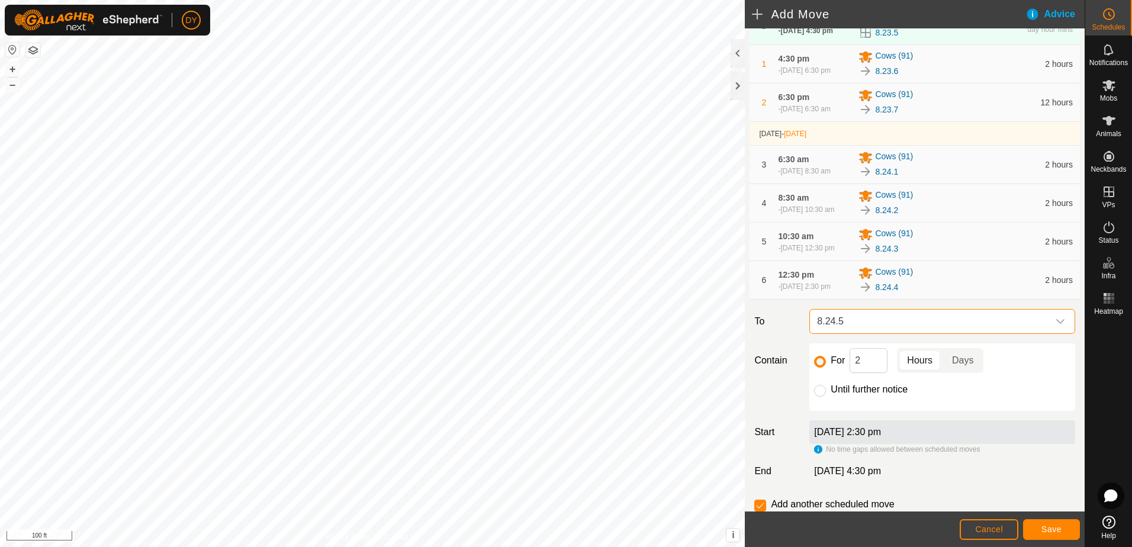
scroll to position [118, 0]
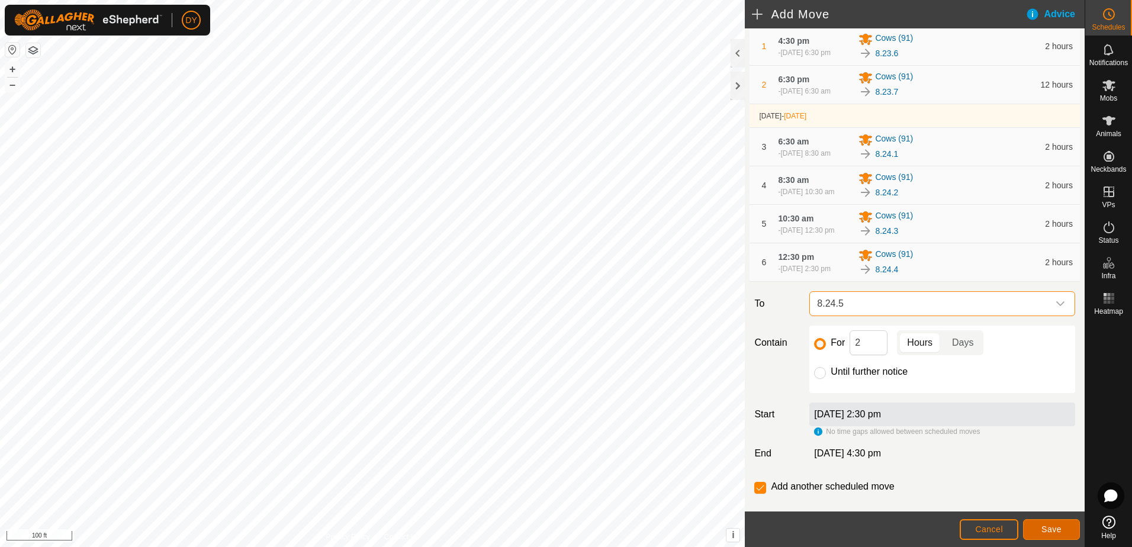
click at [1034, 525] on button "Save" at bounding box center [1051, 529] width 57 height 21
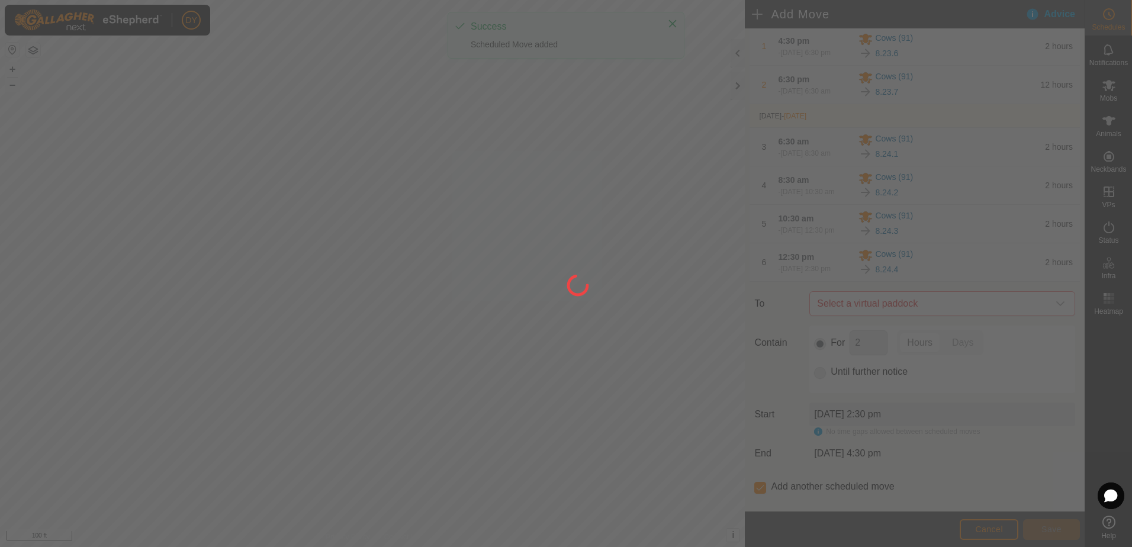
scroll to position [0, 0]
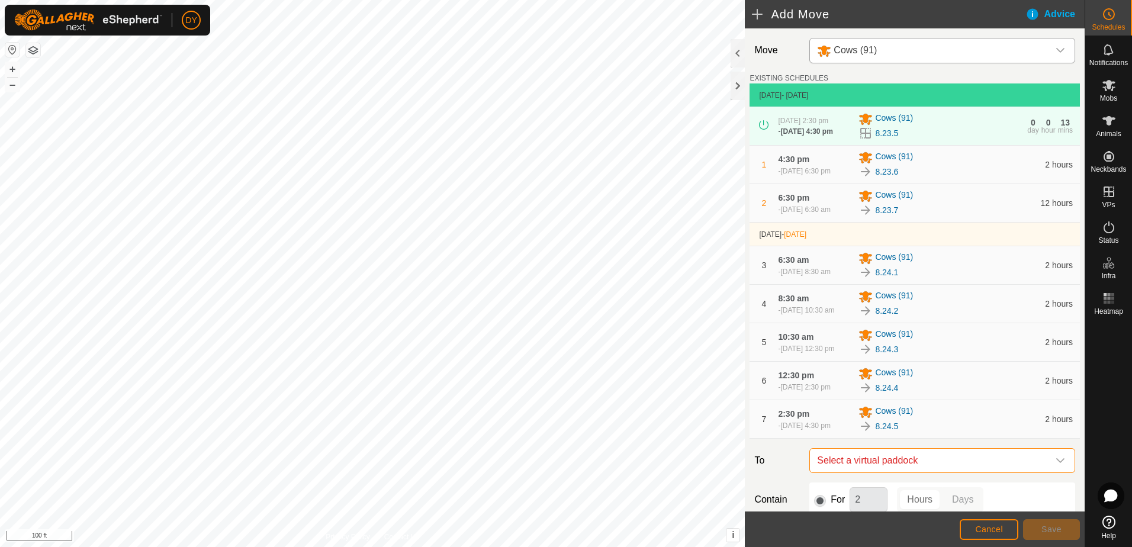
click at [883, 472] on span "Select a virtual paddock" at bounding box center [930, 461] width 236 height 24
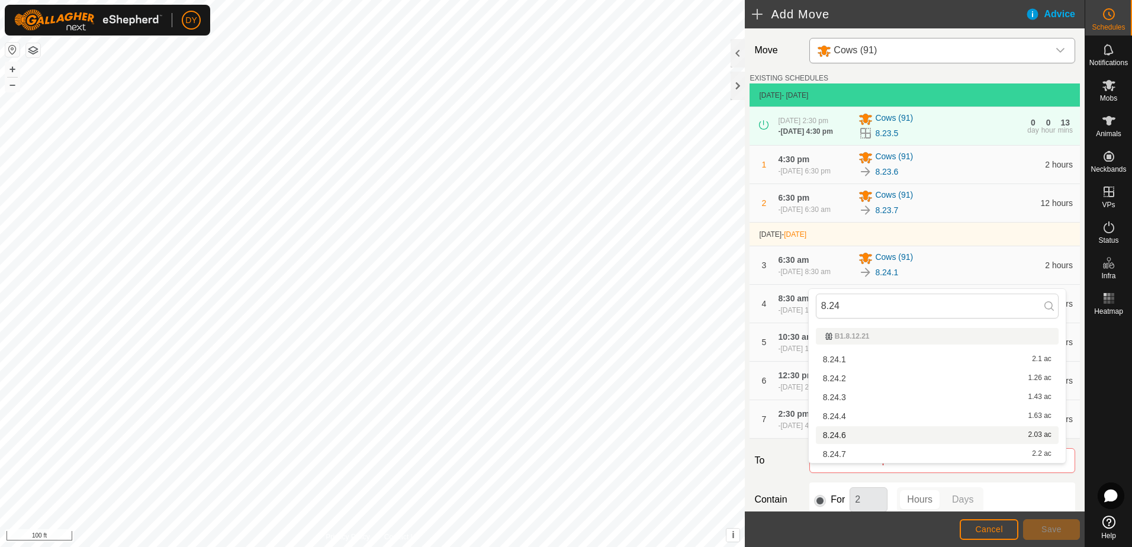
type input "8.24"
click at [848, 434] on li "8.24.6 2.03 ac" at bounding box center [937, 435] width 243 height 18
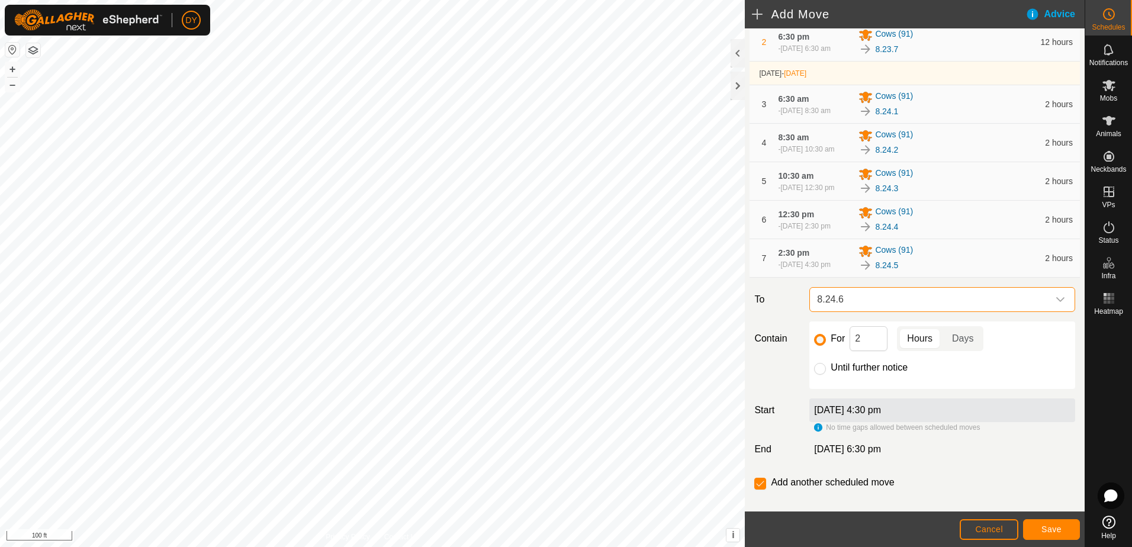
scroll to position [178, 0]
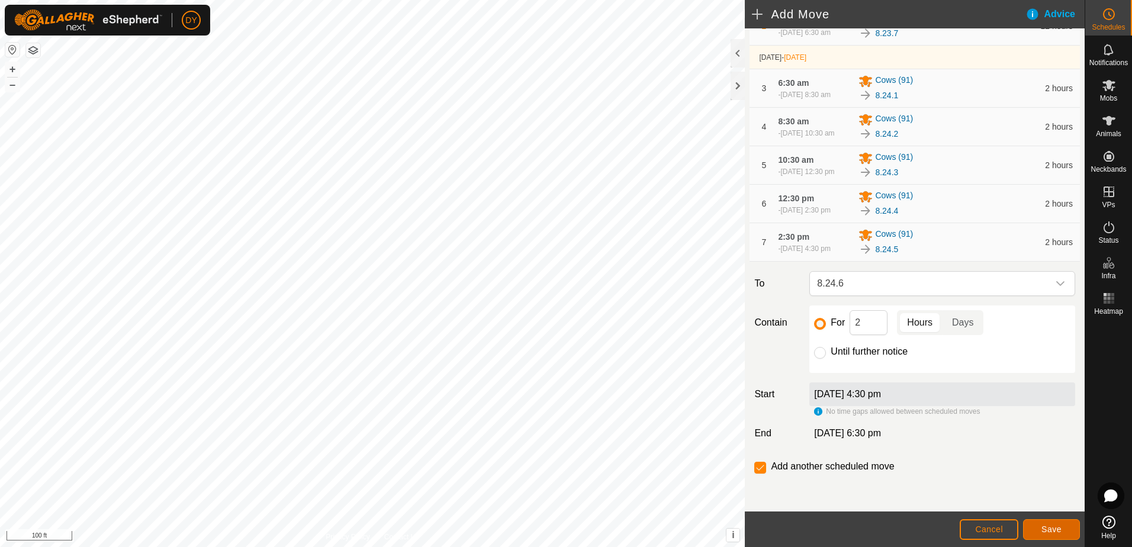
click at [1042, 525] on span "Save" at bounding box center [1051, 528] width 20 height 9
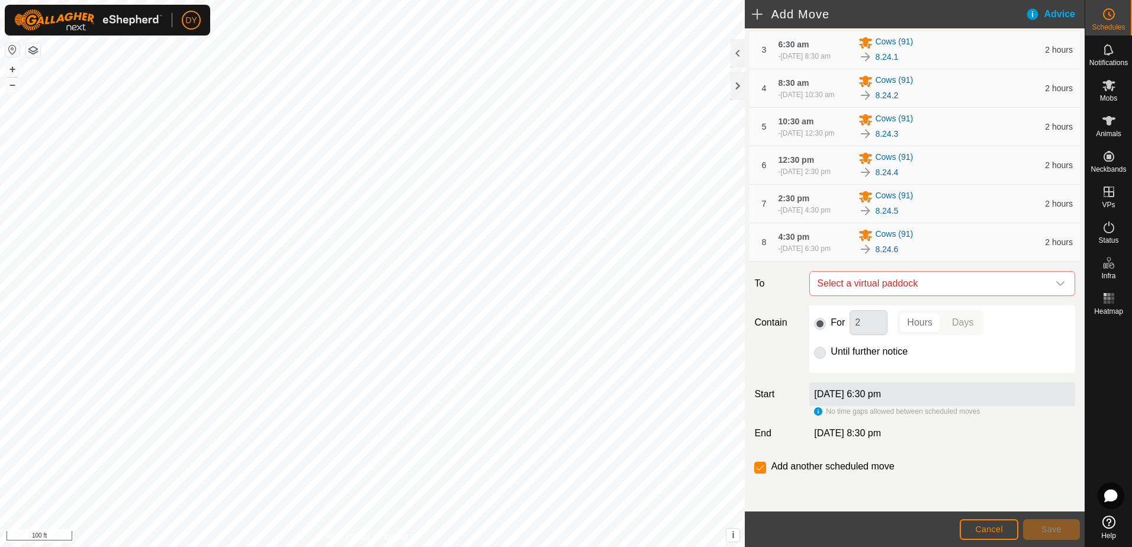
scroll to position [230, 0]
click at [889, 284] on span "Select a virtual paddock" at bounding box center [930, 284] width 236 height 24
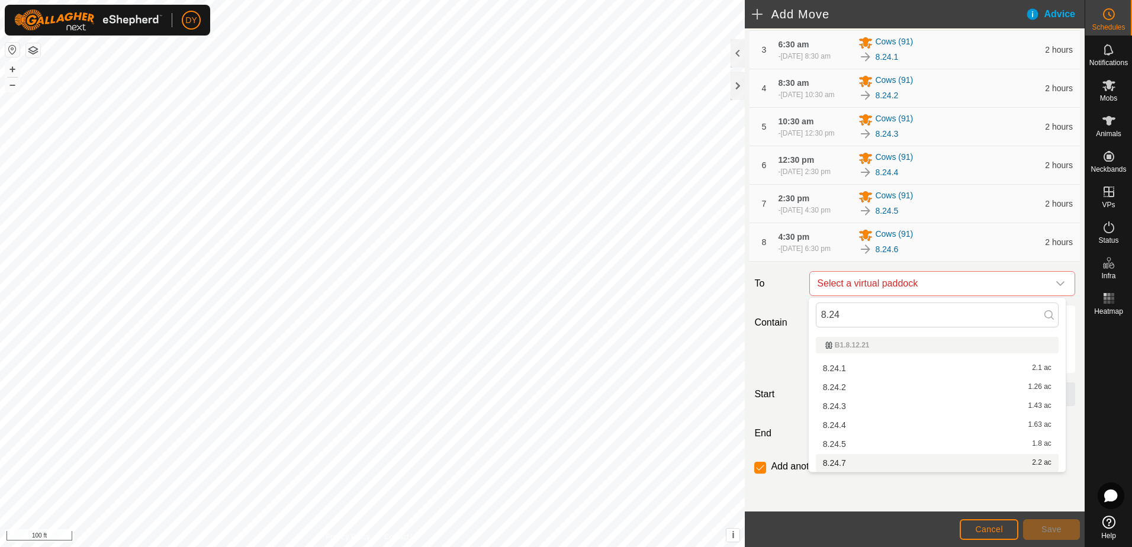
type input "8.24"
click at [845, 464] on li "8.24.7 2.2 ac" at bounding box center [937, 463] width 243 height 18
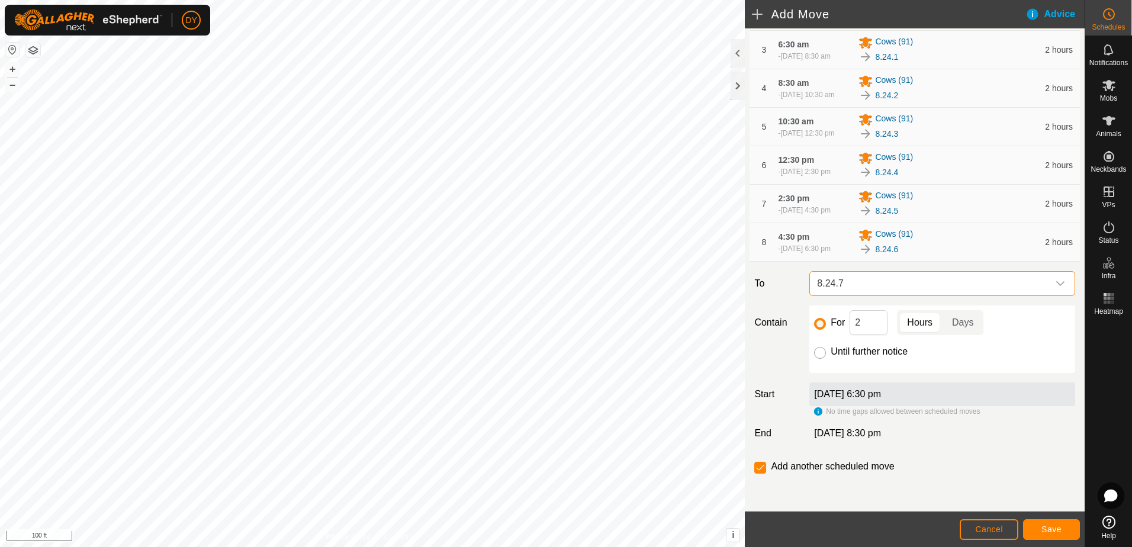
click at [820, 352] on input "Until further notice" at bounding box center [820, 353] width 12 height 12
radio input "true"
checkbox input "false"
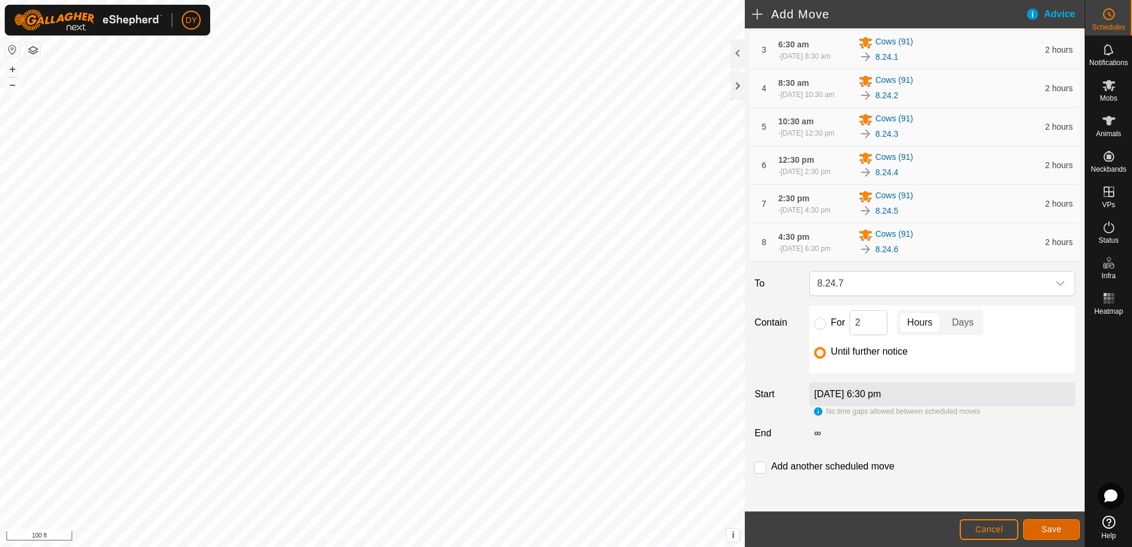
click at [1031, 528] on button "Save" at bounding box center [1051, 529] width 57 height 21
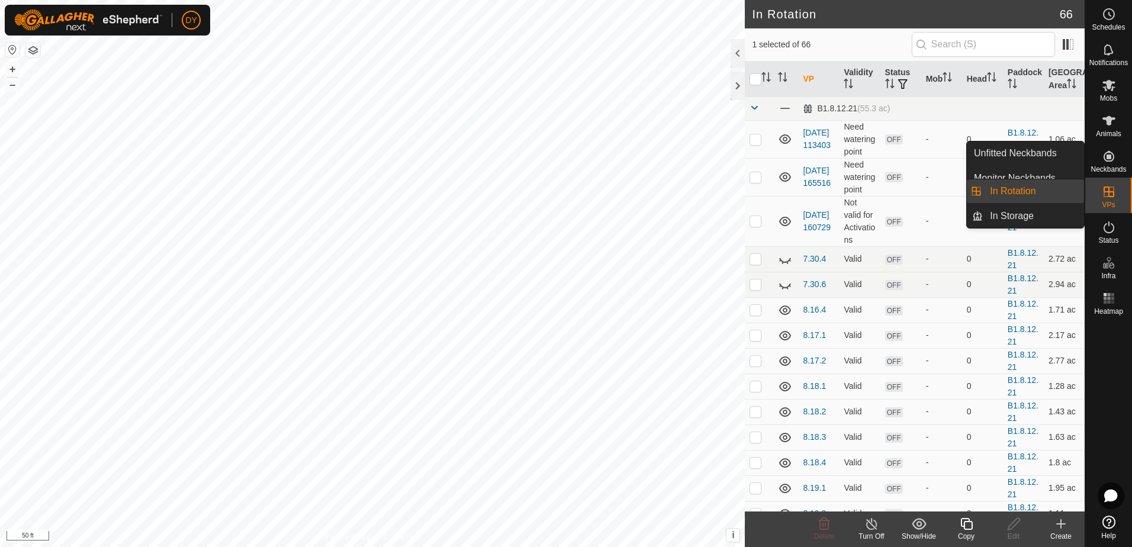
click at [1035, 188] on link "In Rotation" at bounding box center [1033, 191] width 101 height 24
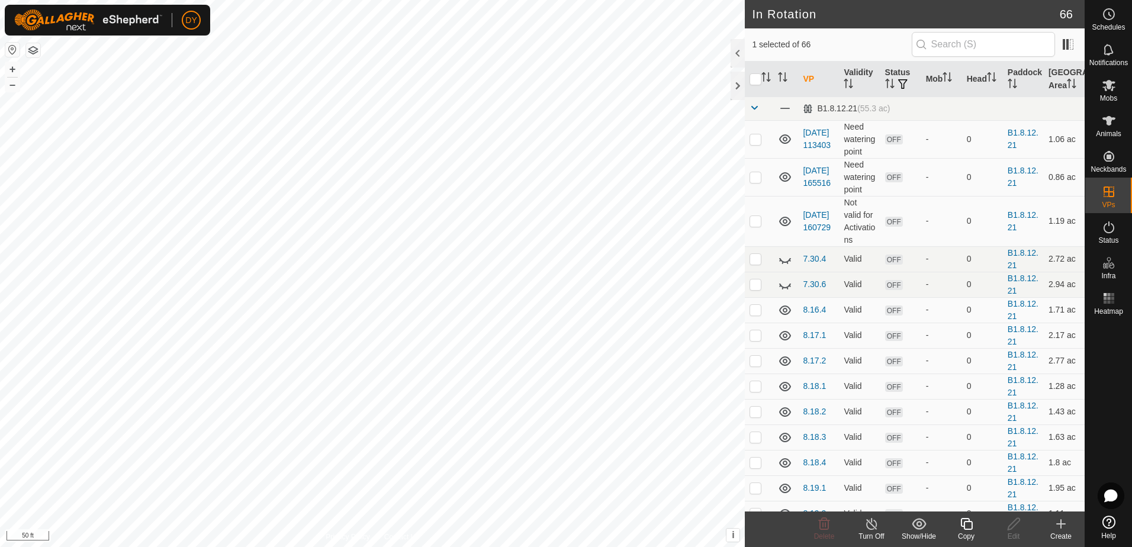
click at [1062, 529] on icon at bounding box center [1061, 524] width 14 height 14
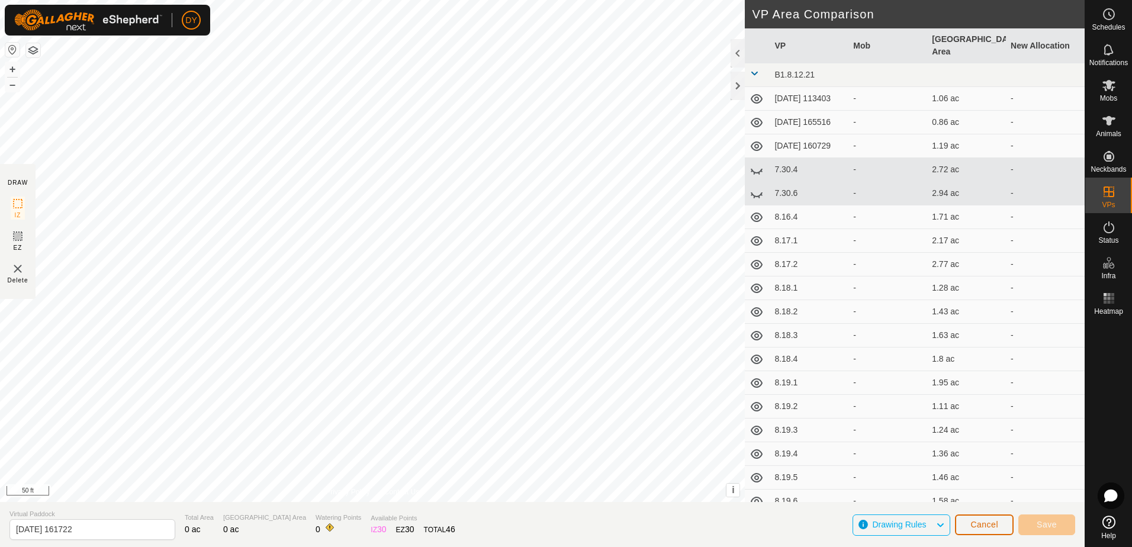
click at [976, 523] on span "Cancel" at bounding box center [984, 524] width 28 height 9
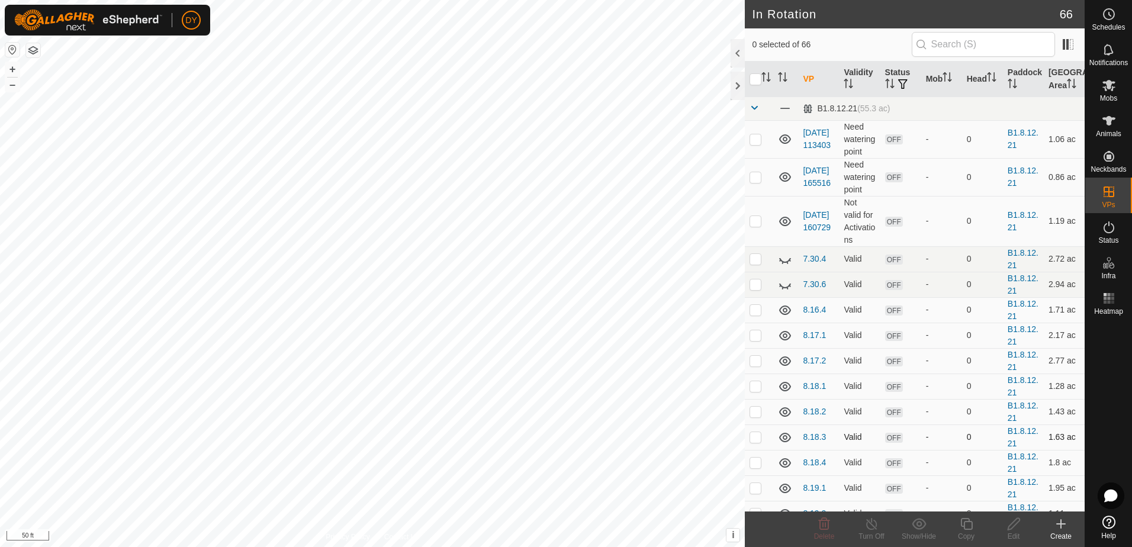
checkbox input "true"
click at [964, 527] on icon at bounding box center [966, 524] width 12 height 12
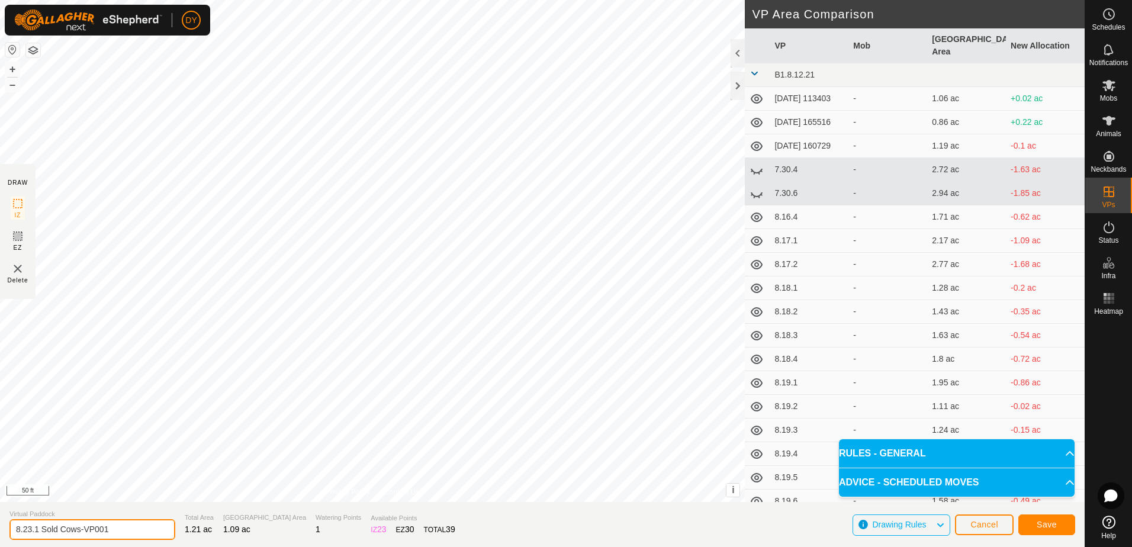
drag, startPoint x: 111, startPoint y: 529, endPoint x: 27, endPoint y: 526, distance: 84.7
click at [27, 526] on input "8.23.1 Sold Cows-VP001" at bounding box center [92, 529] width 166 height 21
type input "8.24.1 sold cows"
click at [1034, 525] on button "Save" at bounding box center [1046, 524] width 57 height 21
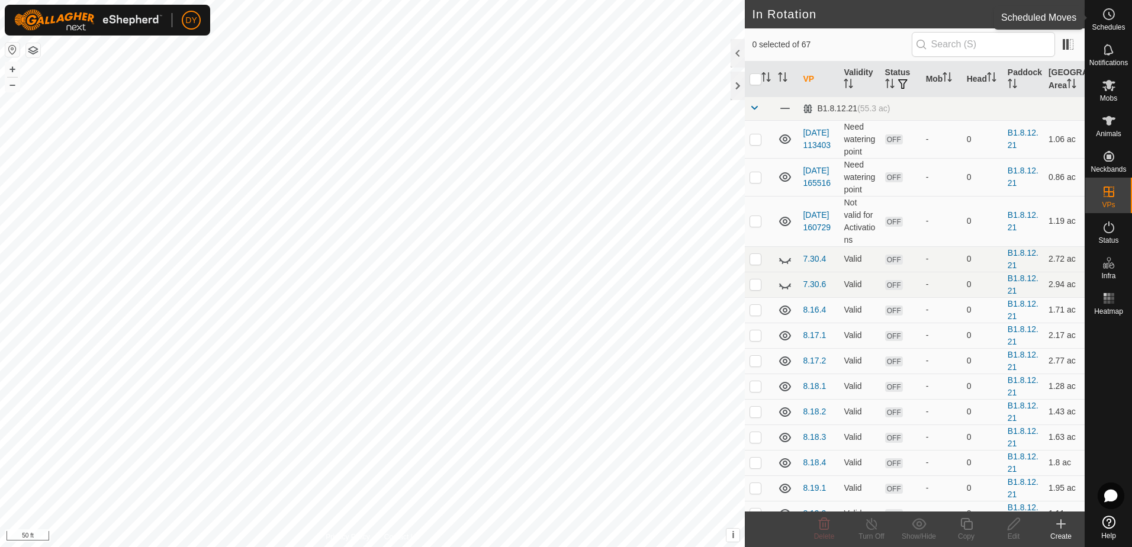
click at [1109, 20] on icon at bounding box center [1109, 14] width 14 height 14
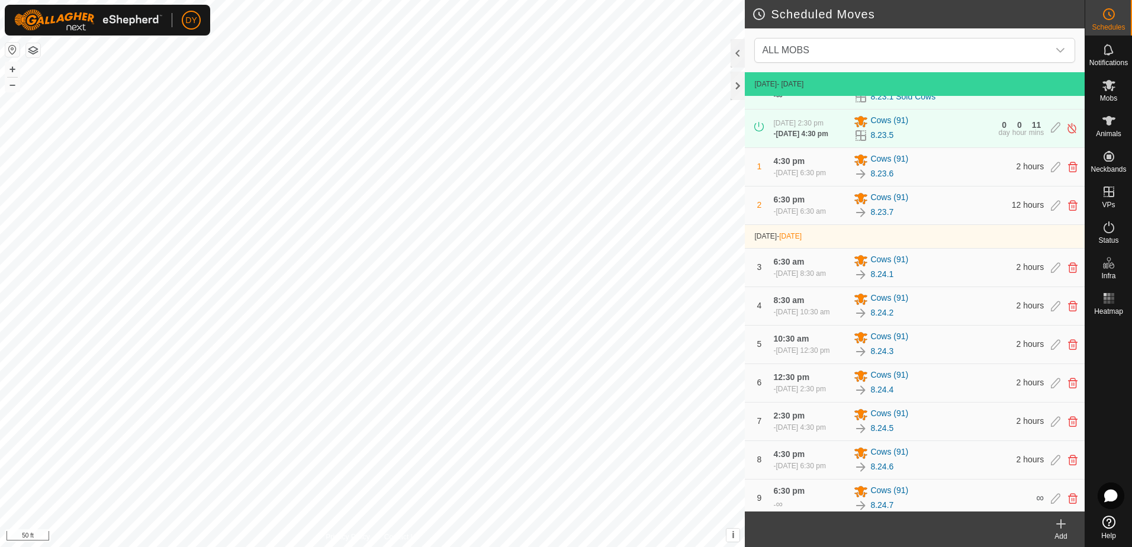
scroll to position [46, 0]
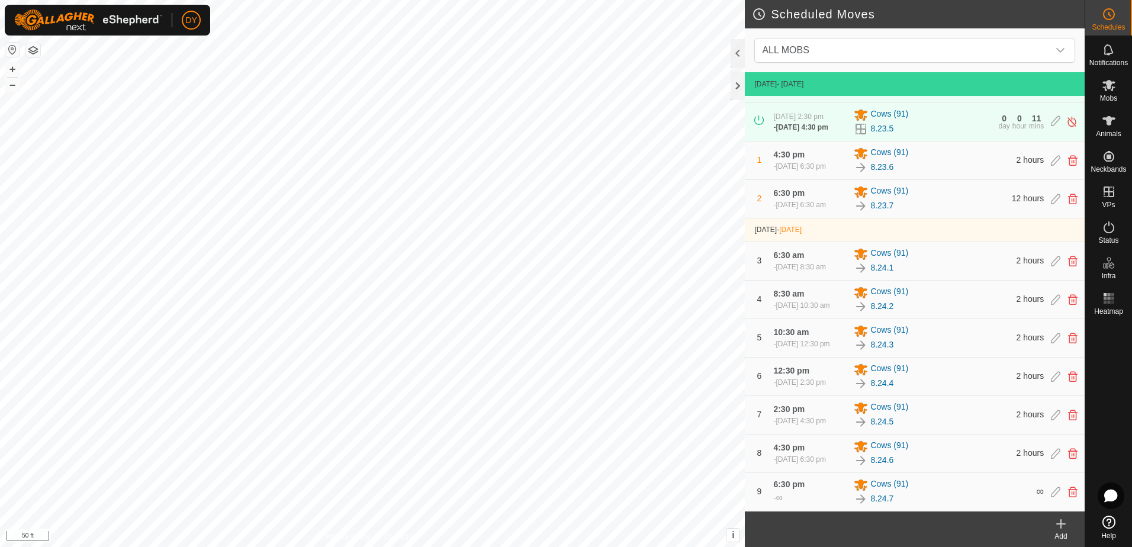
click at [1059, 525] on icon at bounding box center [1061, 524] width 14 height 14
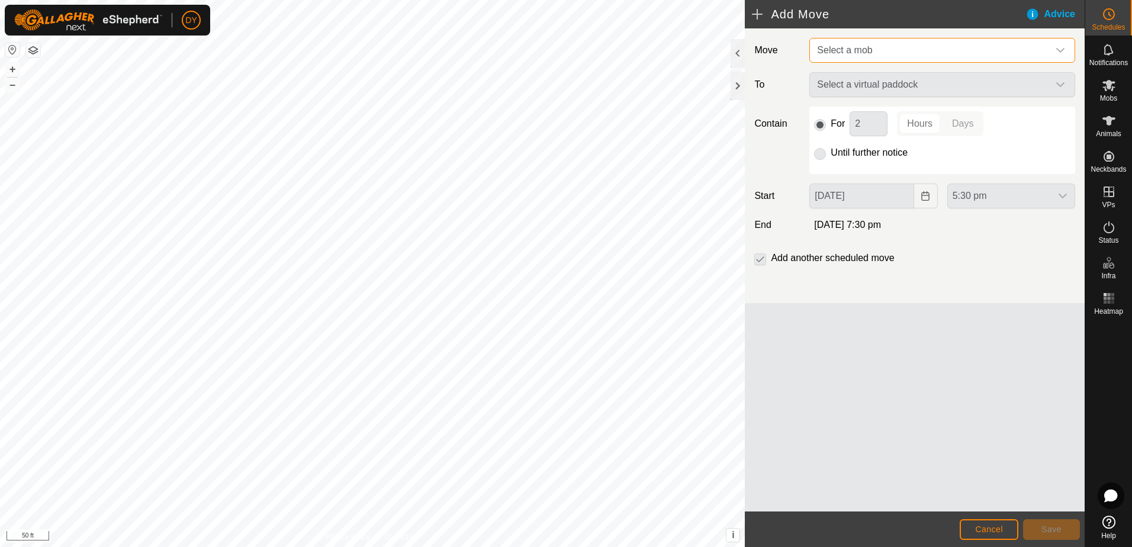
click at [864, 46] on span "Select a mob" at bounding box center [844, 50] width 55 height 10
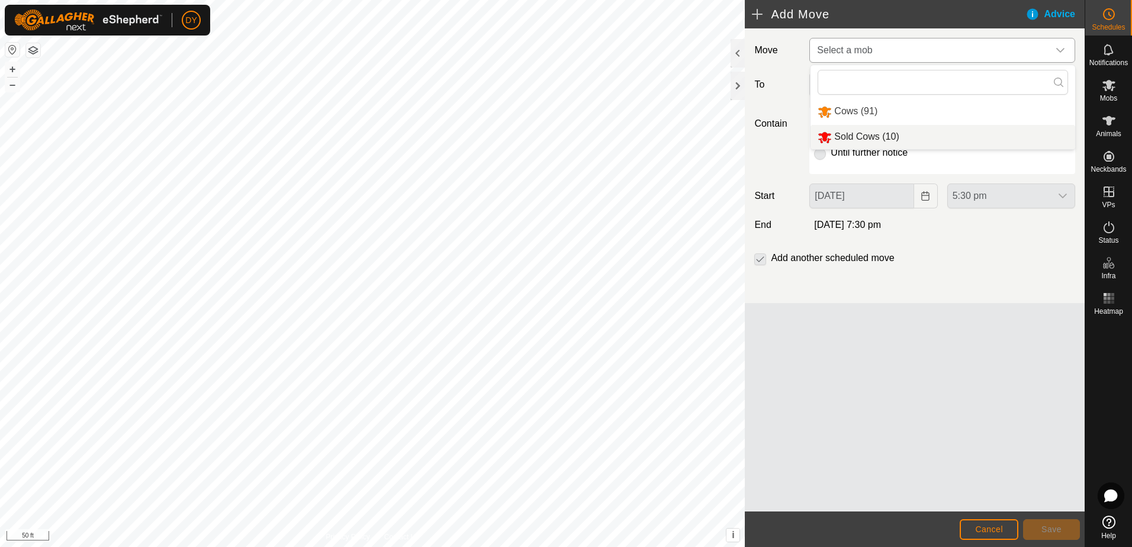
click at [855, 140] on li "Sold Cows (10)" at bounding box center [942, 137] width 265 height 24
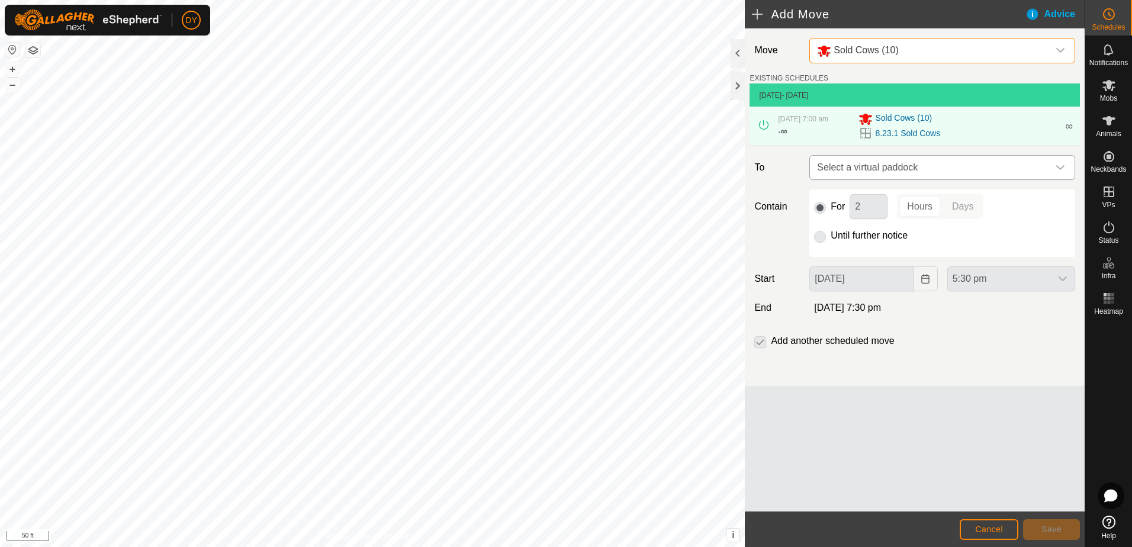
click at [859, 166] on span "Select a virtual paddock" at bounding box center [930, 168] width 236 height 24
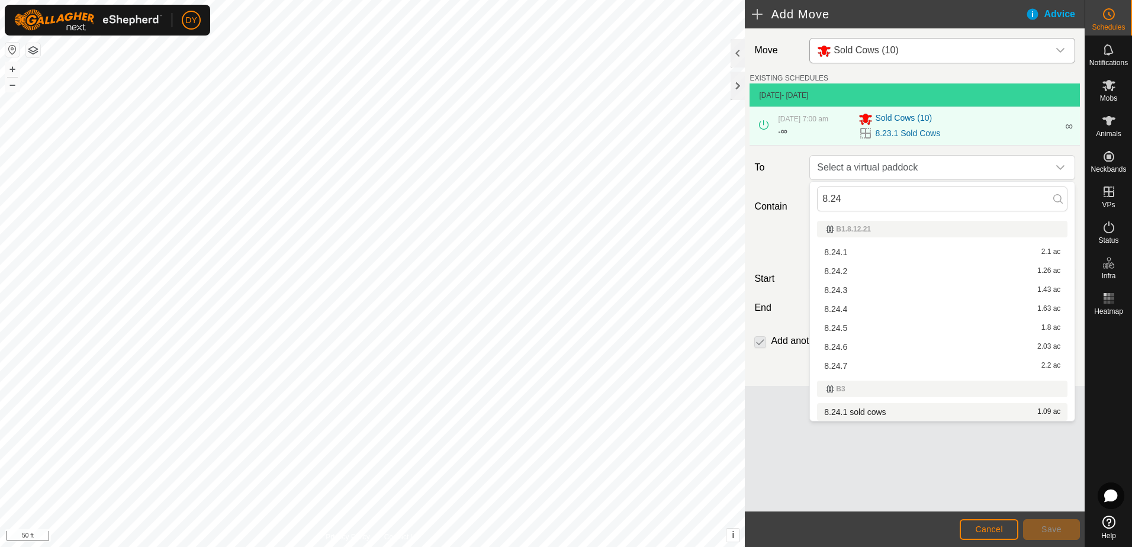
type input "8.24"
click at [885, 411] on li "8.24.1 sold cows 1.09 ac" at bounding box center [942, 412] width 250 height 18
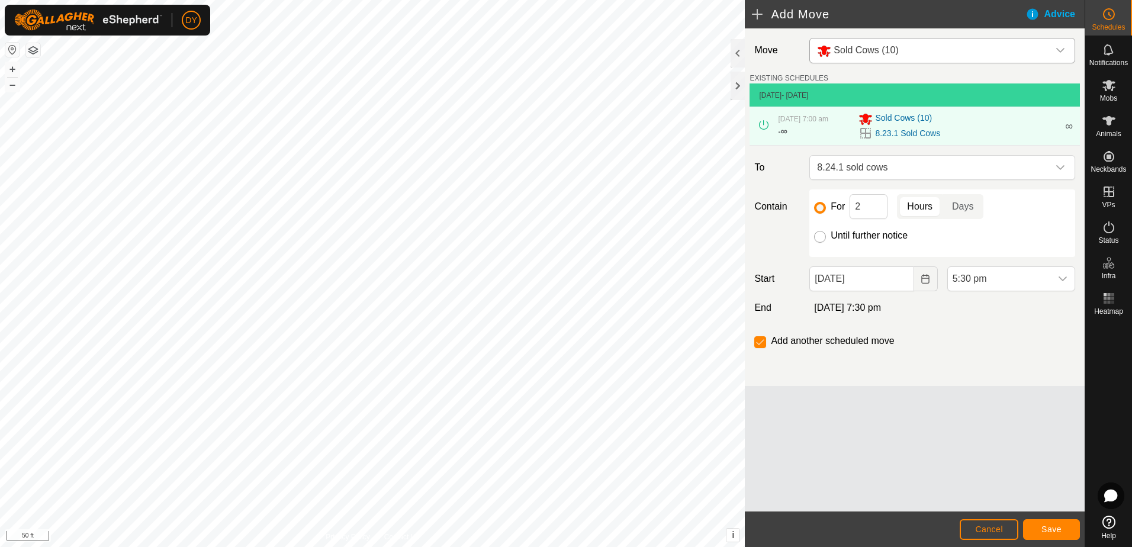
click at [820, 232] on input "Until further notice" at bounding box center [820, 237] width 12 height 12
radio input "true"
checkbox input "false"
click at [921, 281] on icon "Choose Date" at bounding box center [925, 278] width 9 height 9
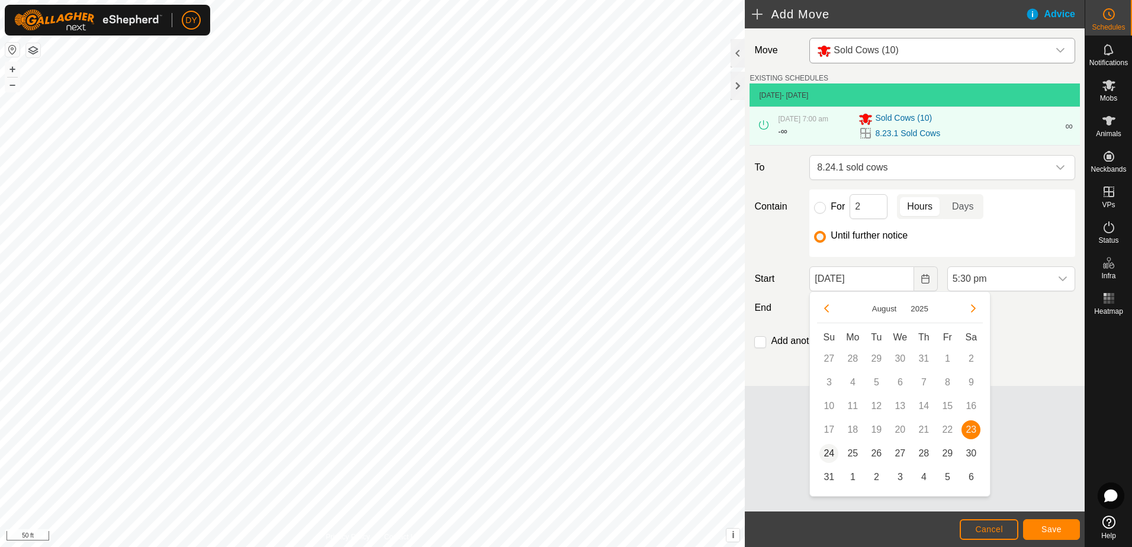
click at [828, 453] on span "24" at bounding box center [828, 453] width 19 height 19
type input "[DATE]"
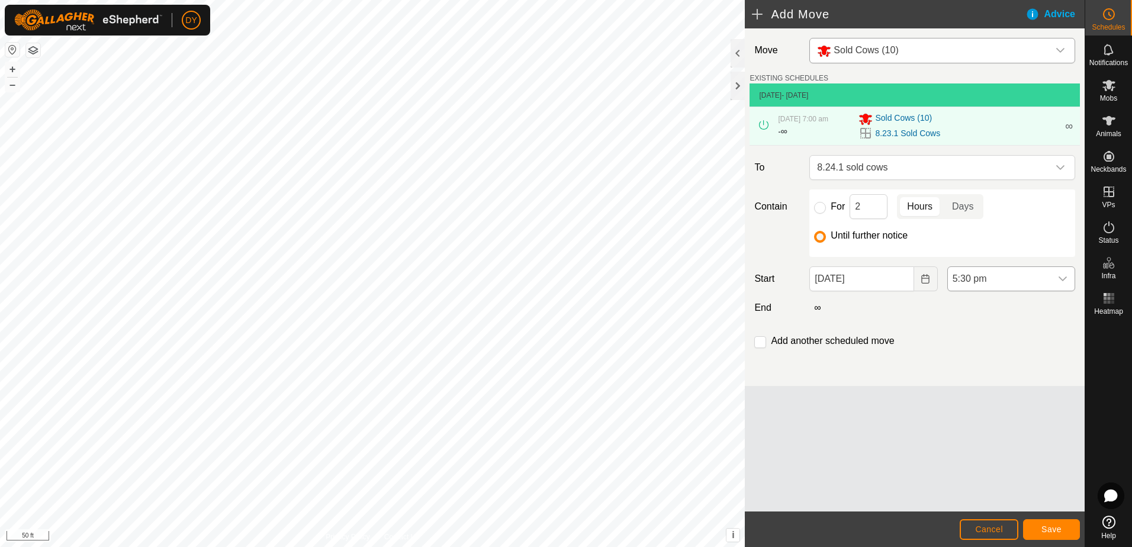
click at [1063, 277] on icon "dropdown trigger" at bounding box center [1062, 278] width 9 height 9
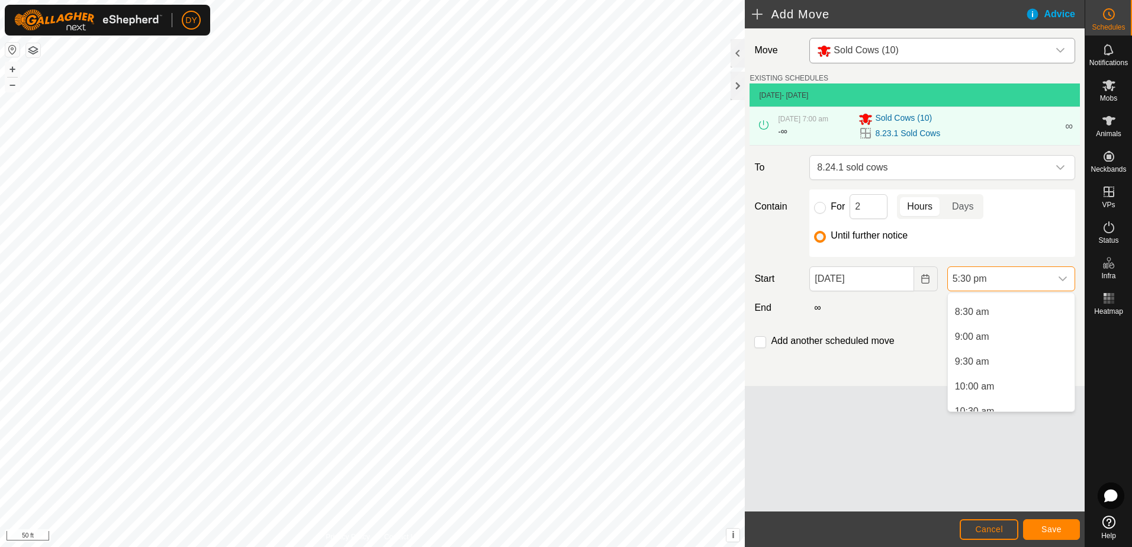
scroll to position [356, 0]
click at [986, 303] on li "7:00 am" at bounding box center [1011, 305] width 127 height 24
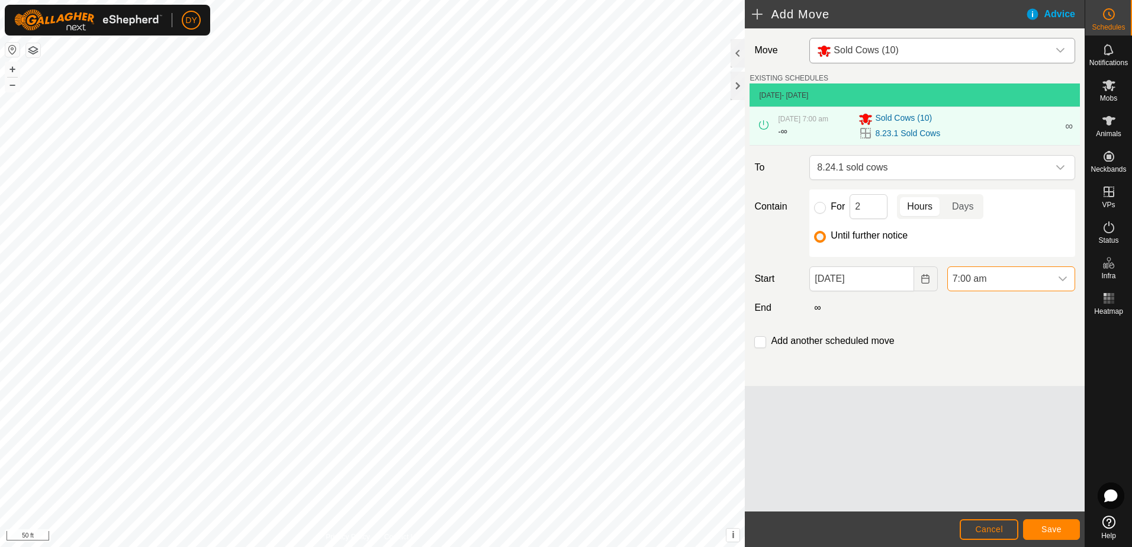
scroll to position [775, 0]
click at [1037, 529] on button "Save" at bounding box center [1051, 529] width 57 height 21
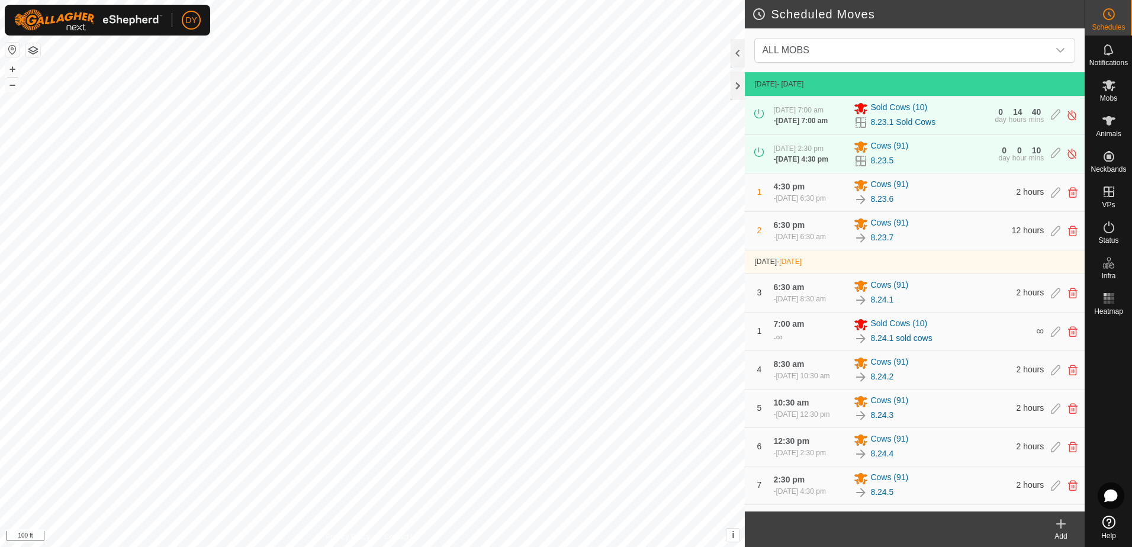
scroll to position [88, 0]
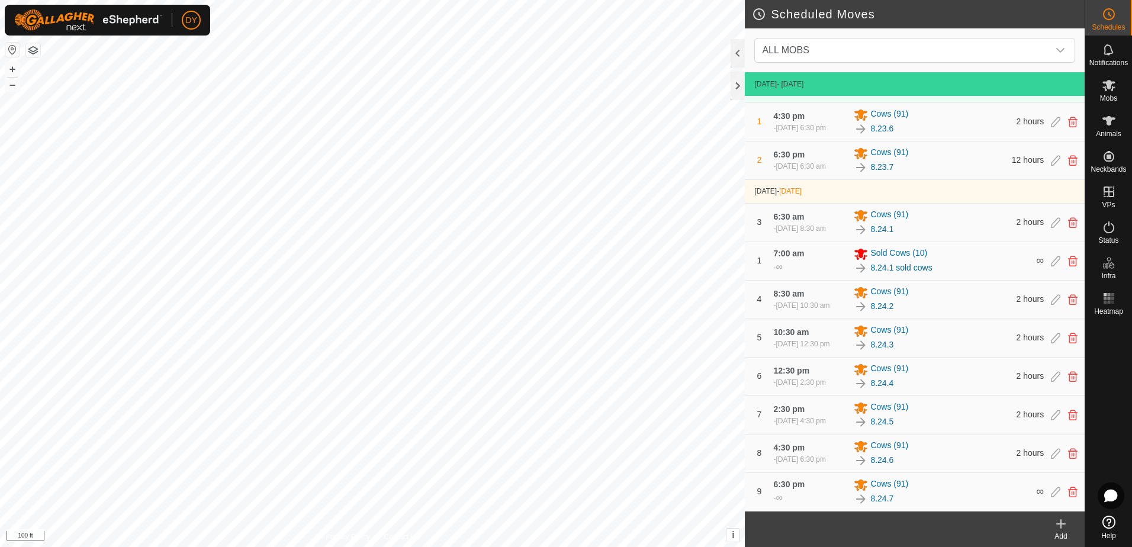
click at [751, 338] on div "Scheduled Moves ALL MOBS [DATE] - [DATE] [DATE] 7:00 am - [DATE] 7:00 am Sold C…" at bounding box center [542, 273] width 1084 height 547
click at [736, 84] on div at bounding box center [737, 86] width 14 height 28
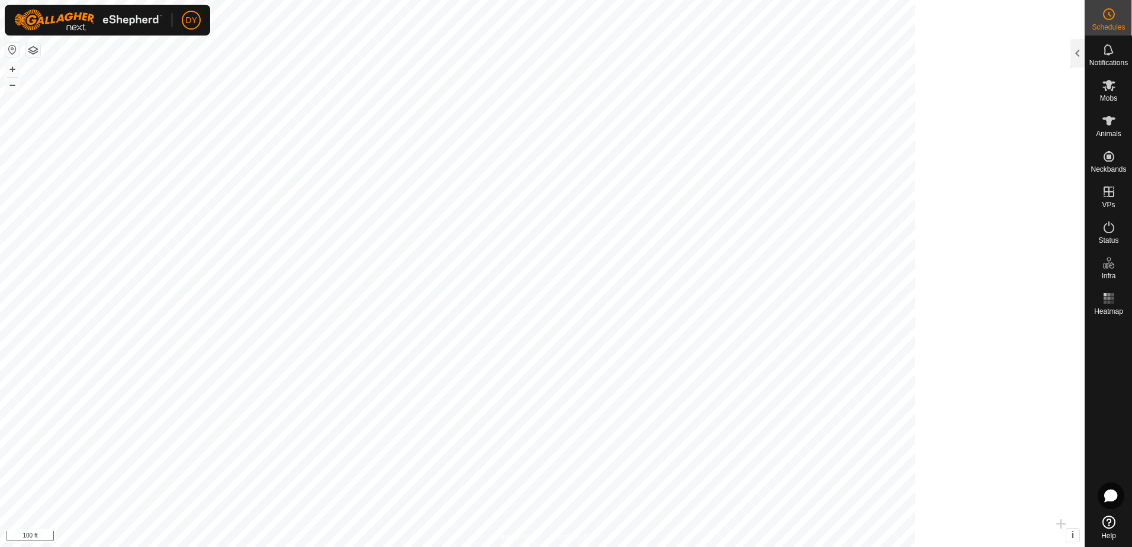
scroll to position [659, 0]
